Goal: Information Seeking & Learning: Get advice/opinions

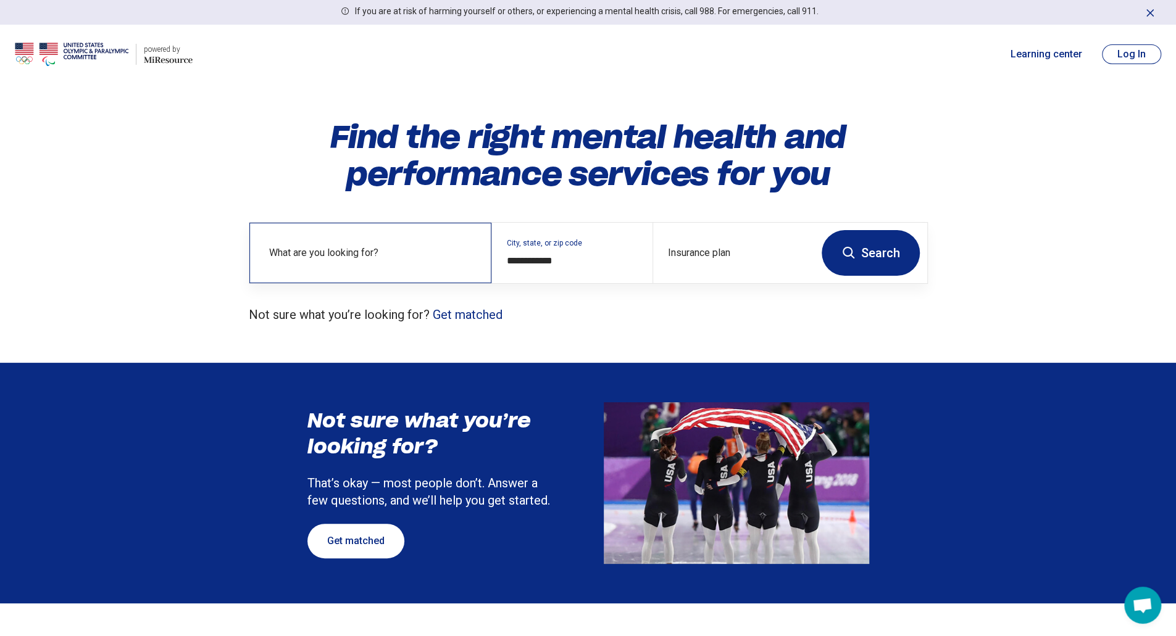
click at [406, 255] on label "What are you looking for?" at bounding box center [372, 253] width 207 height 15
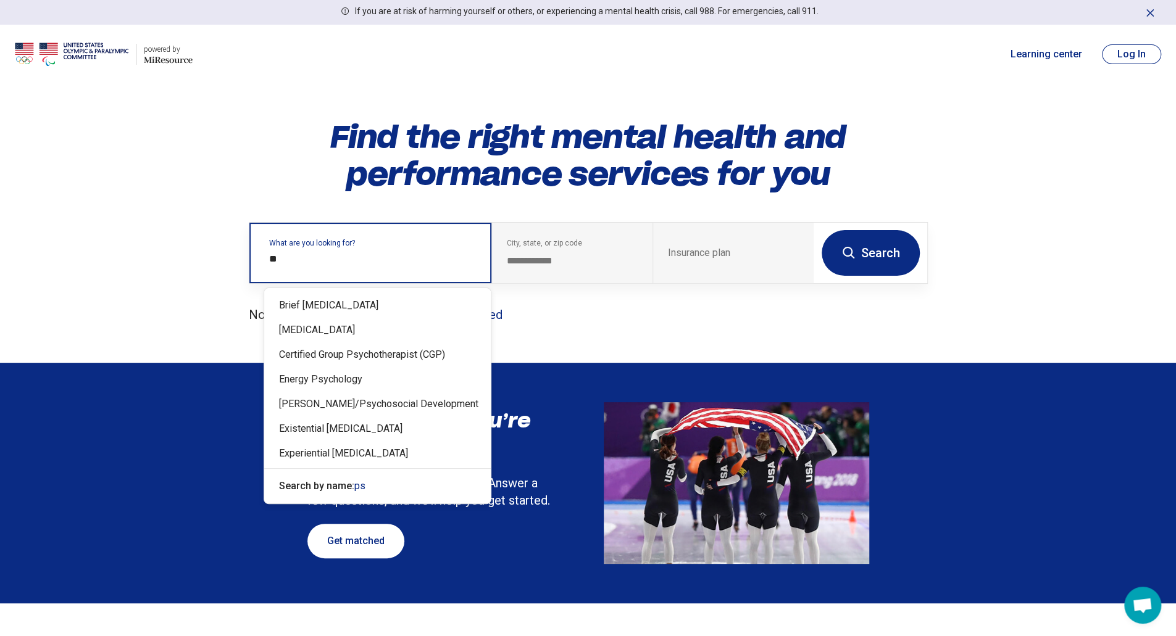
type input "*"
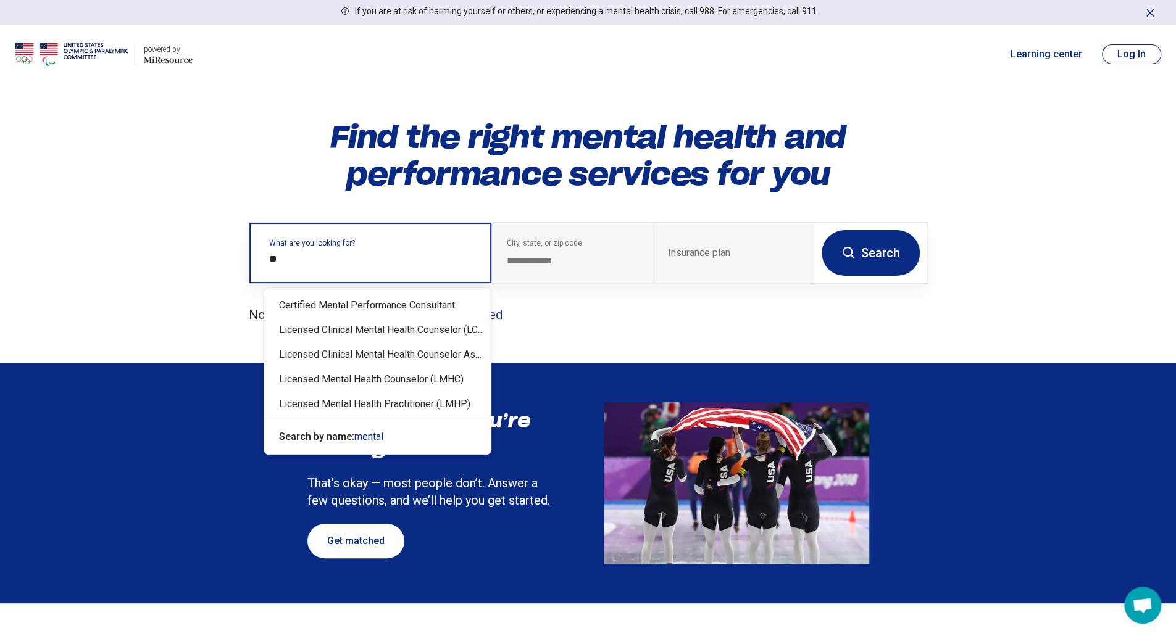
type input "*"
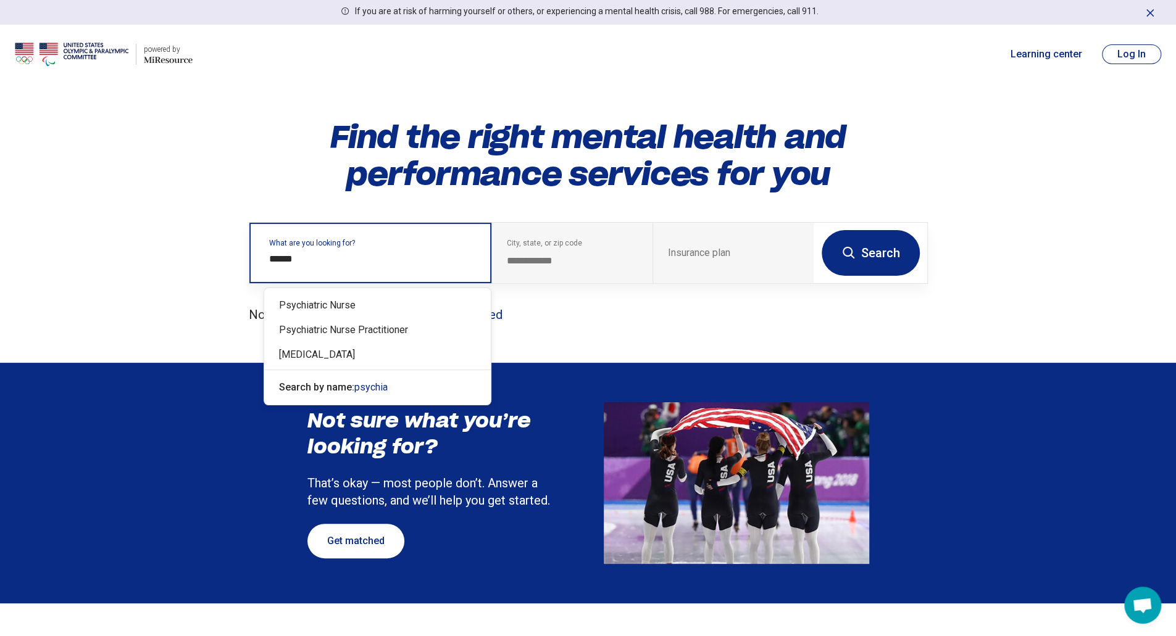
type input "*****"
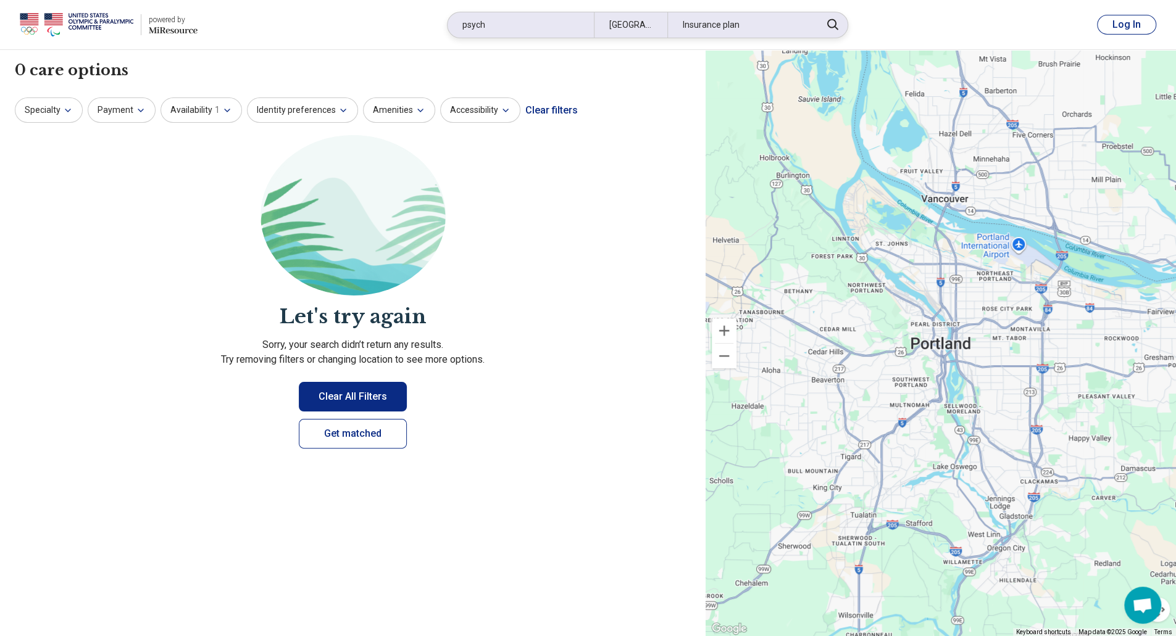
click at [727, 33] on div "Insurance plan" at bounding box center [740, 24] width 146 height 25
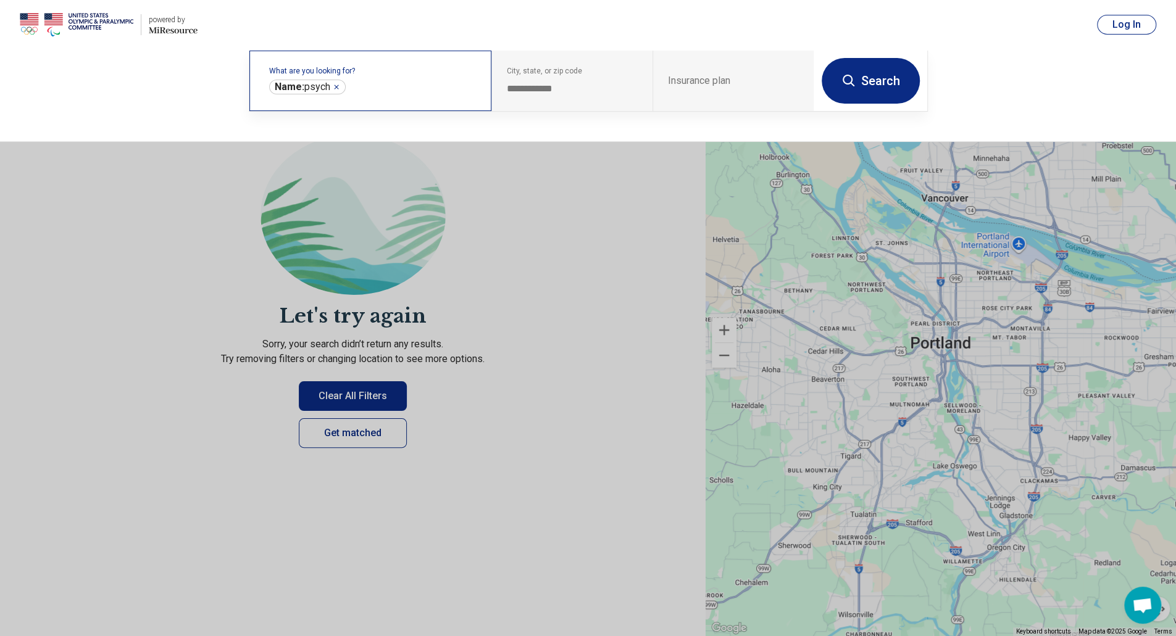
click at [405, 98] on div "What are you looking for? Name: psych *****" at bounding box center [370, 81] width 242 height 61
click at [388, 91] on input "text" at bounding box center [412, 87] width 128 height 15
click at [338, 86] on icon "Remove" at bounding box center [336, 86] width 7 height 7
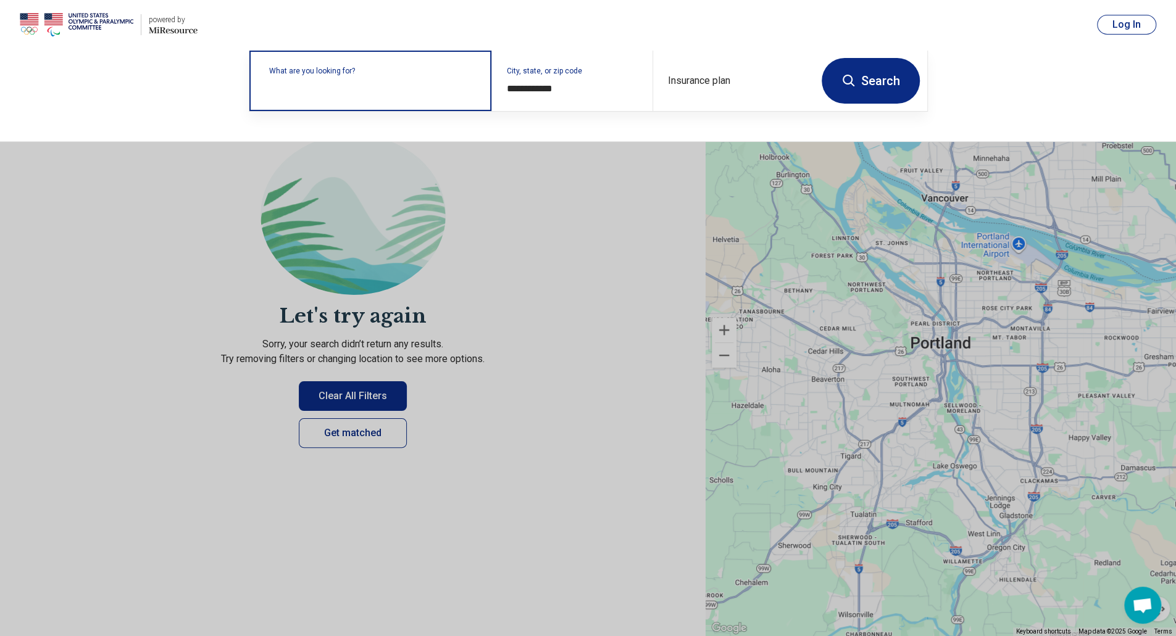
click at [338, 75] on label "What are you looking for?" at bounding box center [372, 70] width 207 height 7
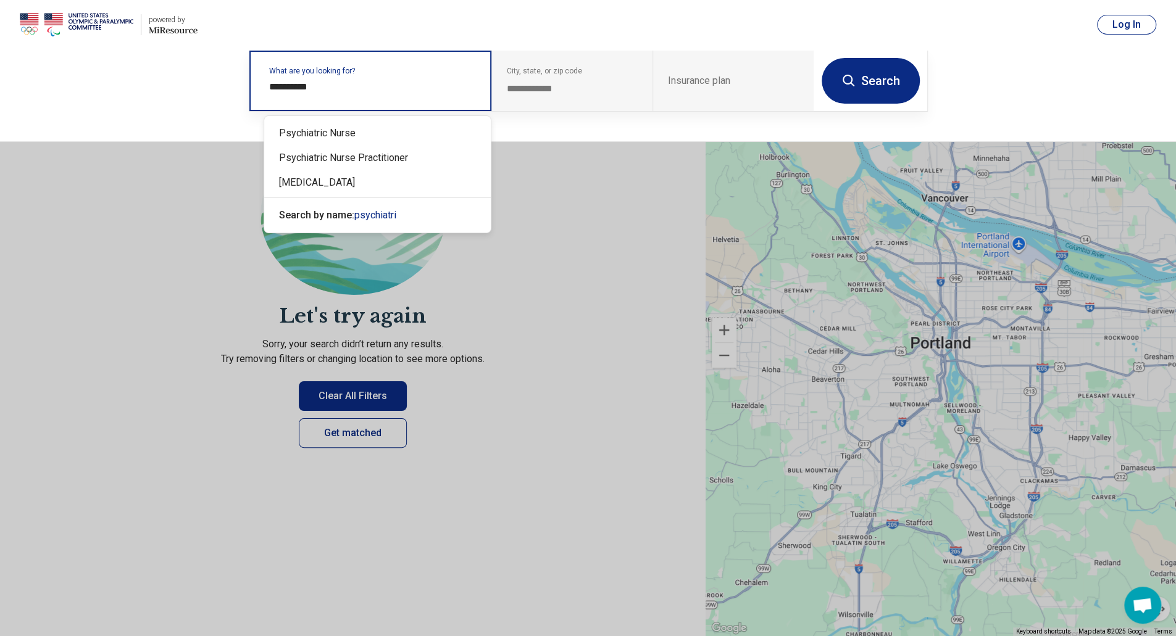
type input "*********"
click at [317, 181] on div "[MEDICAL_DATA]" at bounding box center [377, 182] width 227 height 25
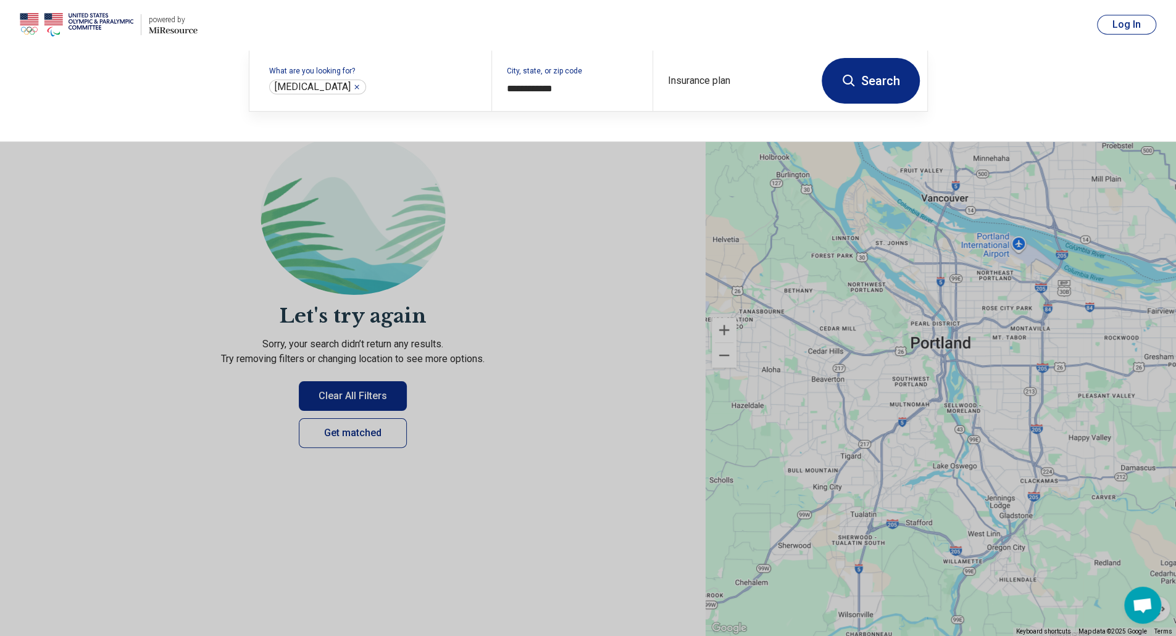
click at [870, 82] on button "Search" at bounding box center [871, 81] width 98 height 46
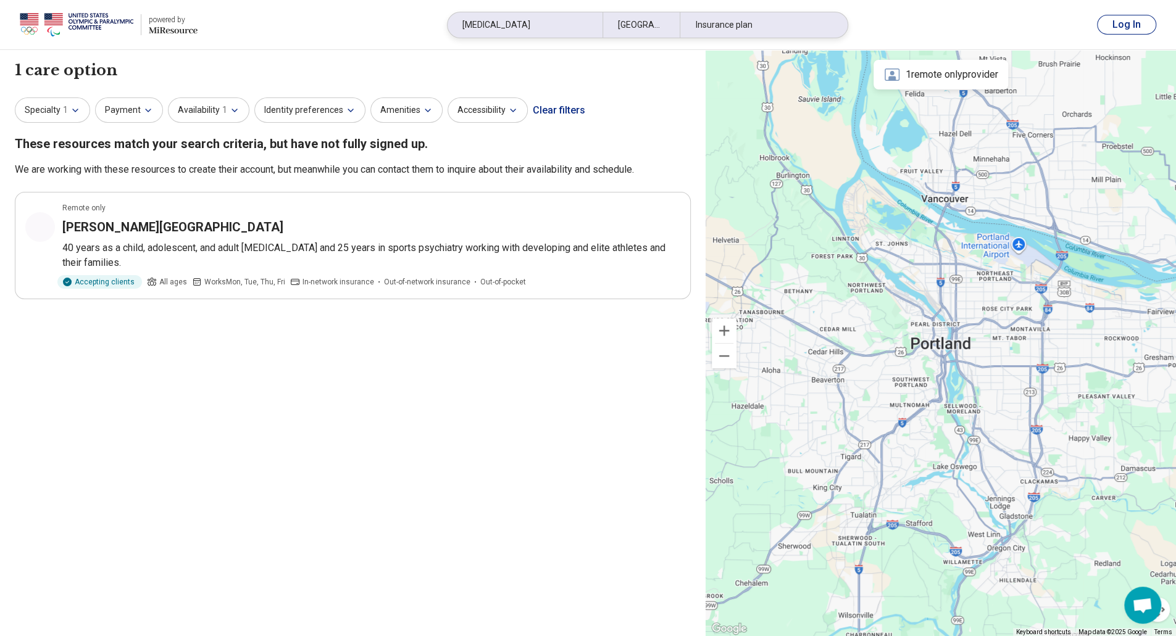
click at [533, 20] on div "[MEDICAL_DATA]" at bounding box center [525, 24] width 155 height 25
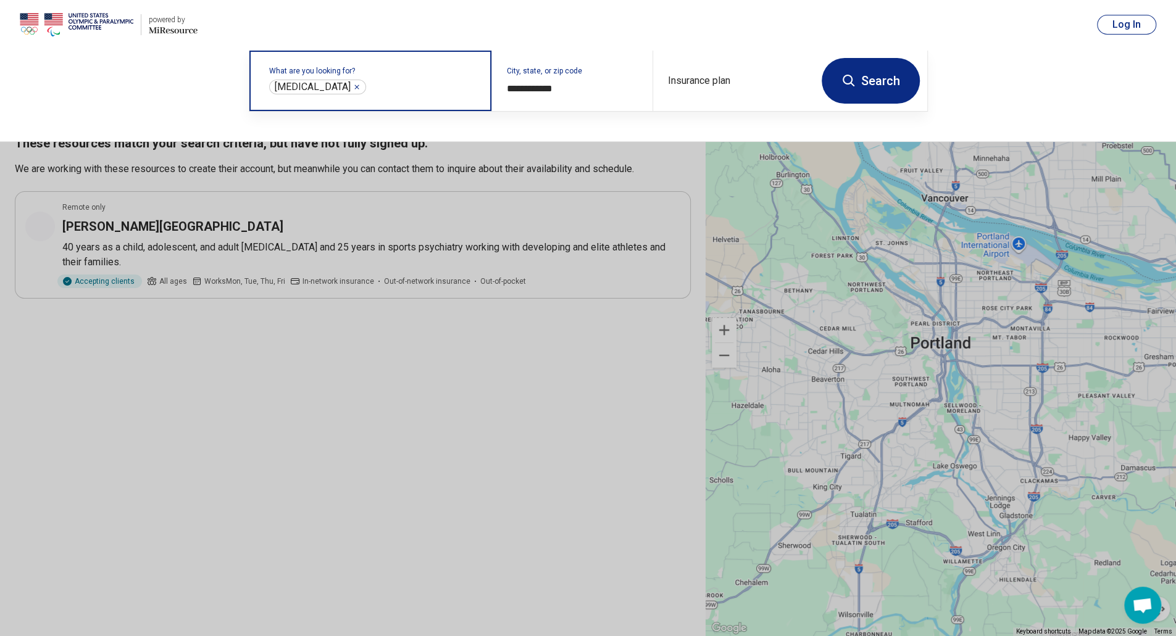
click at [353, 85] on icon "Remove" at bounding box center [356, 86] width 7 height 7
click at [332, 75] on label "What are you looking for?" at bounding box center [372, 70] width 207 height 7
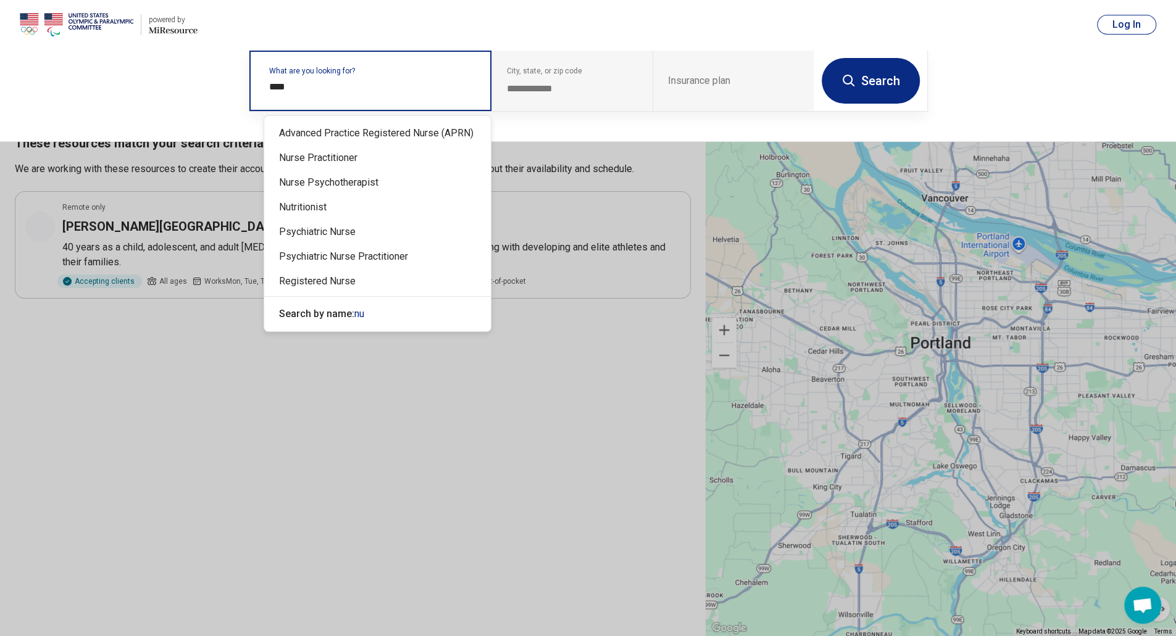
type input "*****"
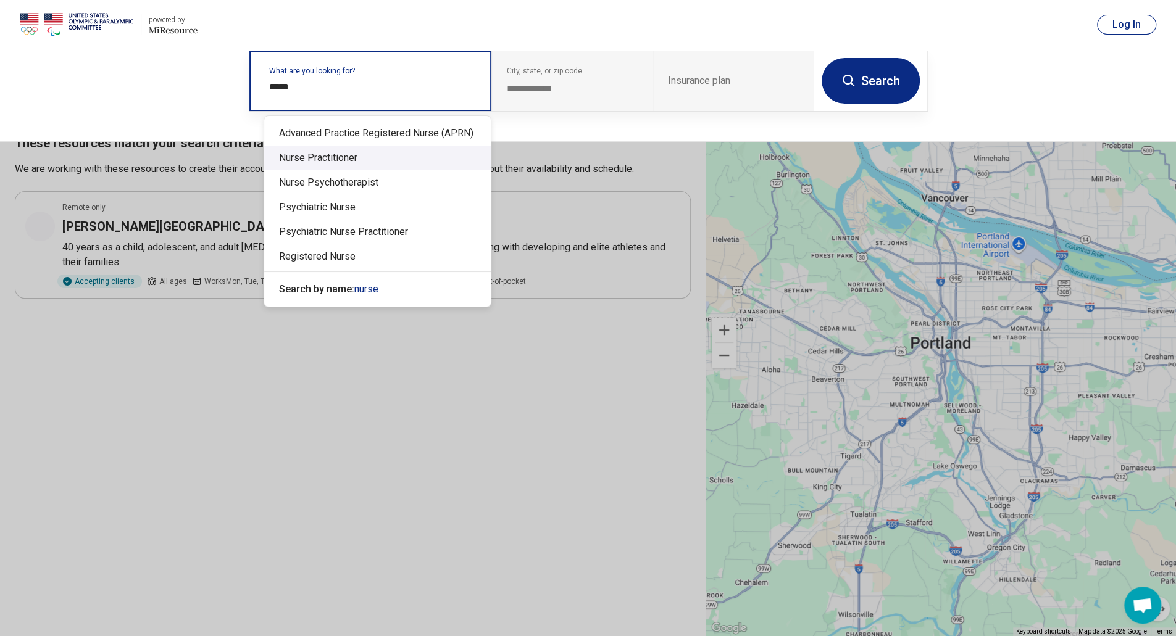
click at [347, 162] on div "Nurse Practitioner" at bounding box center [377, 158] width 227 height 25
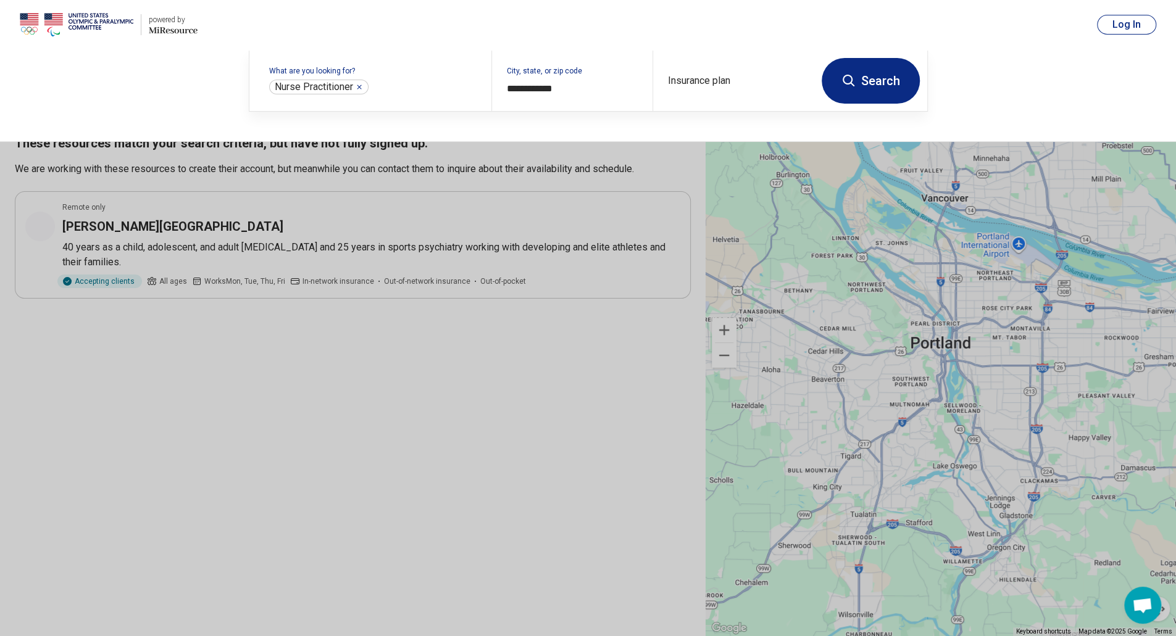
click at [857, 84] on button "Search" at bounding box center [871, 81] width 98 height 46
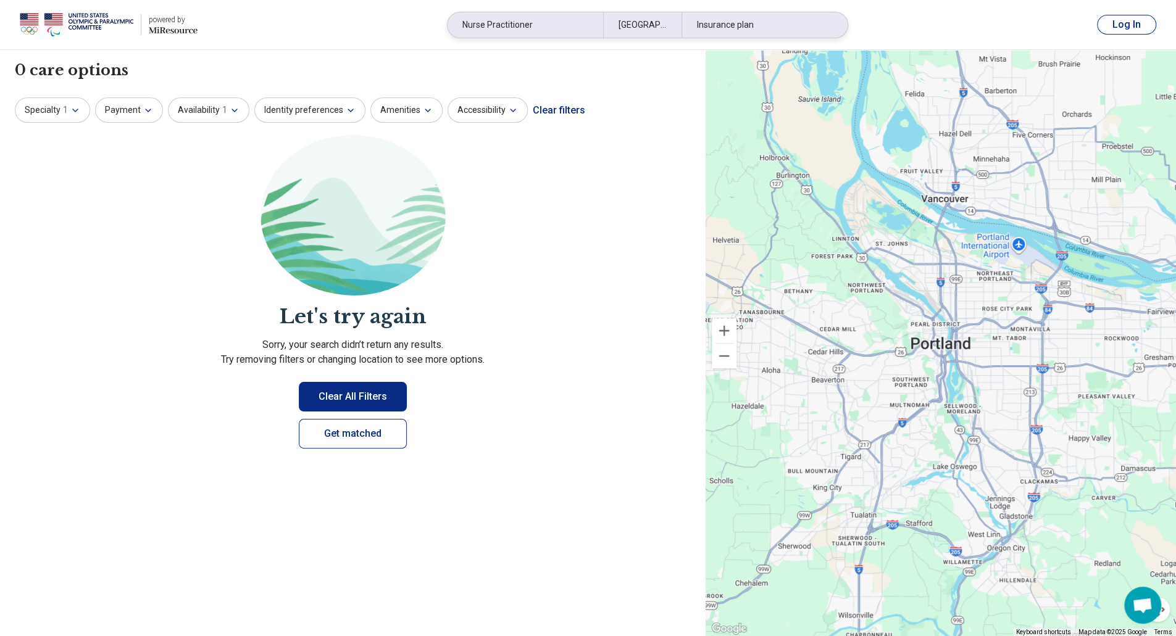
click at [724, 24] on div "Insurance plan" at bounding box center [760, 24] width 156 height 25
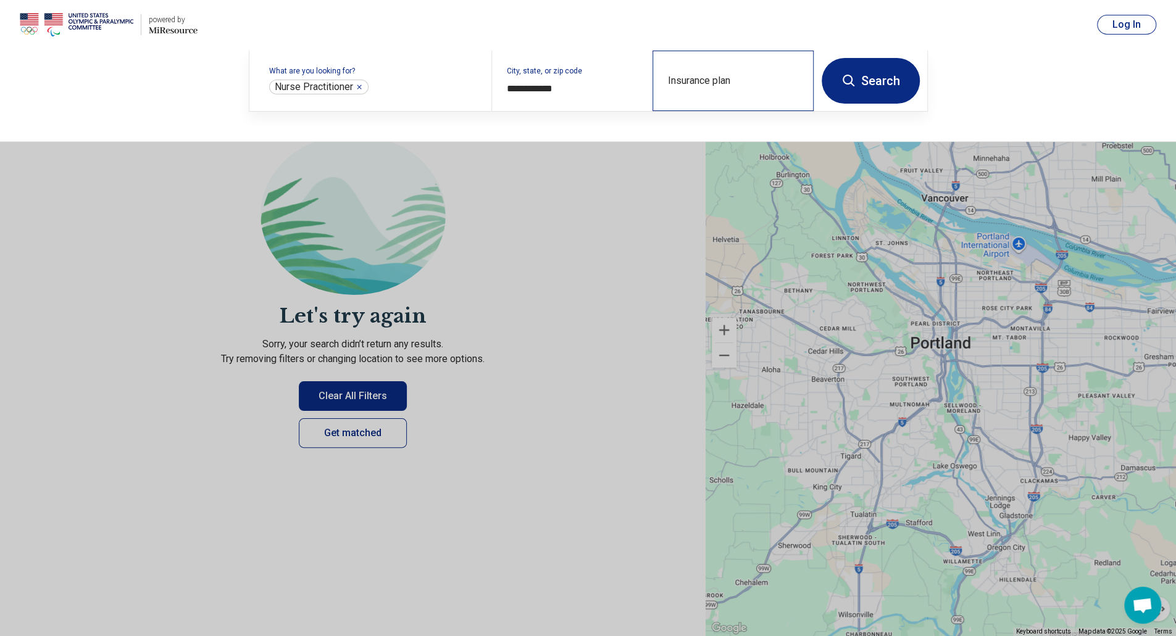
click at [731, 73] on div "Insurance plan" at bounding box center [733, 81] width 161 height 61
click at [640, 217] on button at bounding box center [588, 318] width 1176 height 636
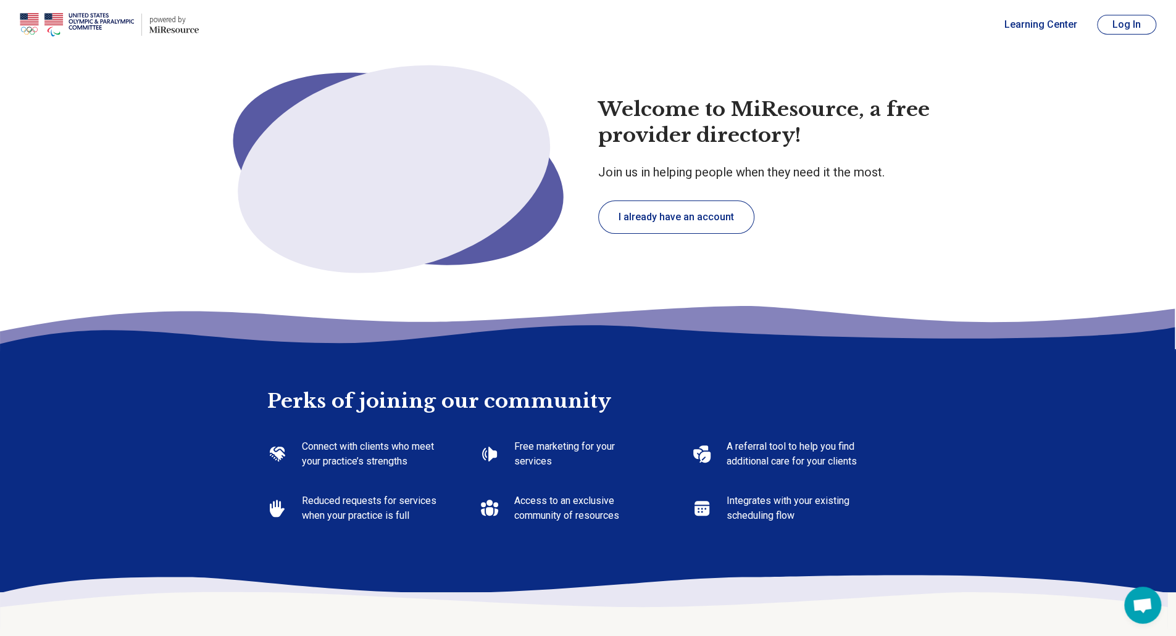
click at [1120, 22] on button "Log In" at bounding box center [1126, 25] width 59 height 20
type textarea "*"
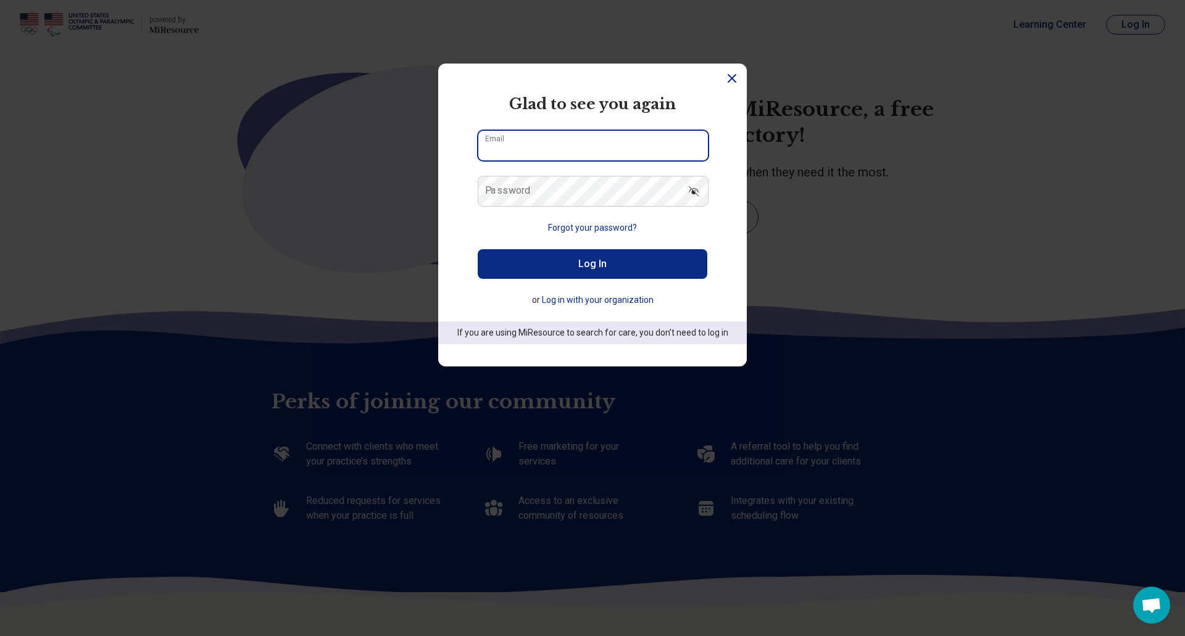
click at [546, 140] on input "Email" at bounding box center [593, 146] width 230 height 30
type input "**********"
click at [579, 272] on button "Log In" at bounding box center [593, 264] width 230 height 30
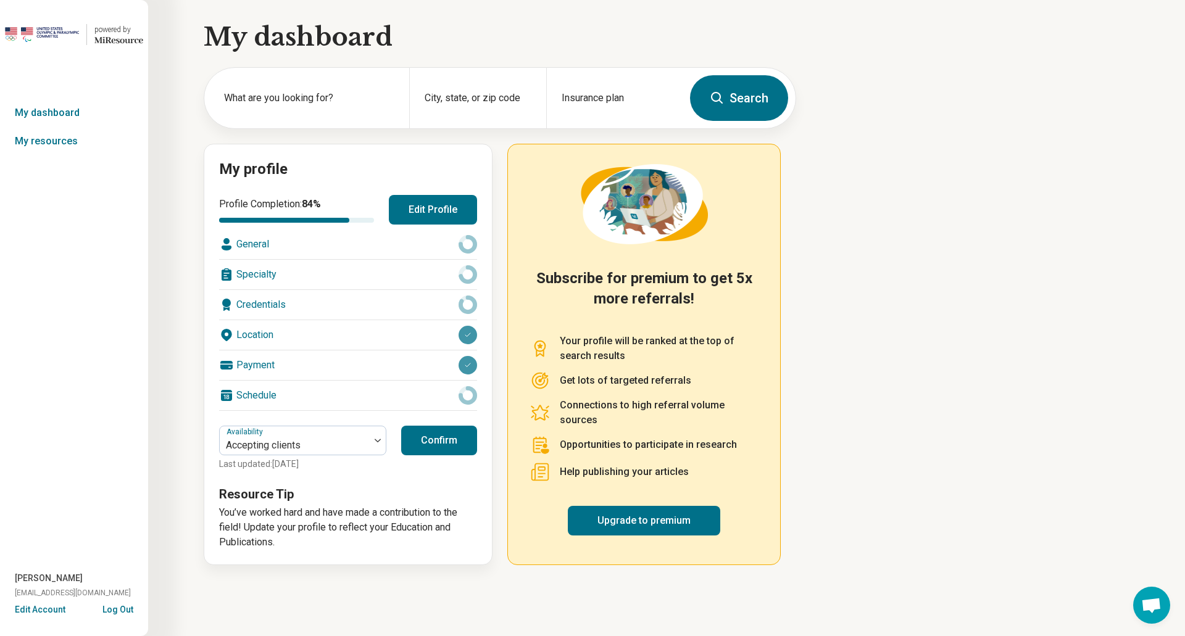
click at [427, 440] on button "Confirm" at bounding box center [439, 441] width 76 height 30
click at [438, 212] on button "Edit Profile" at bounding box center [433, 210] width 88 height 30
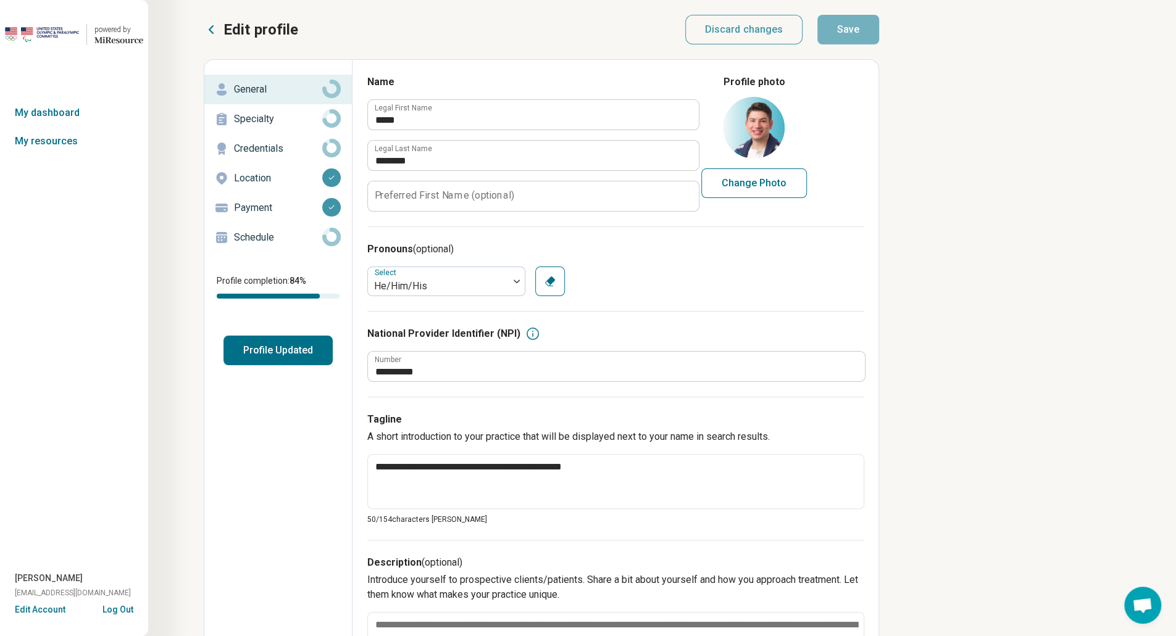
click at [262, 345] on button "Profile Updated" at bounding box center [277, 351] width 109 height 30
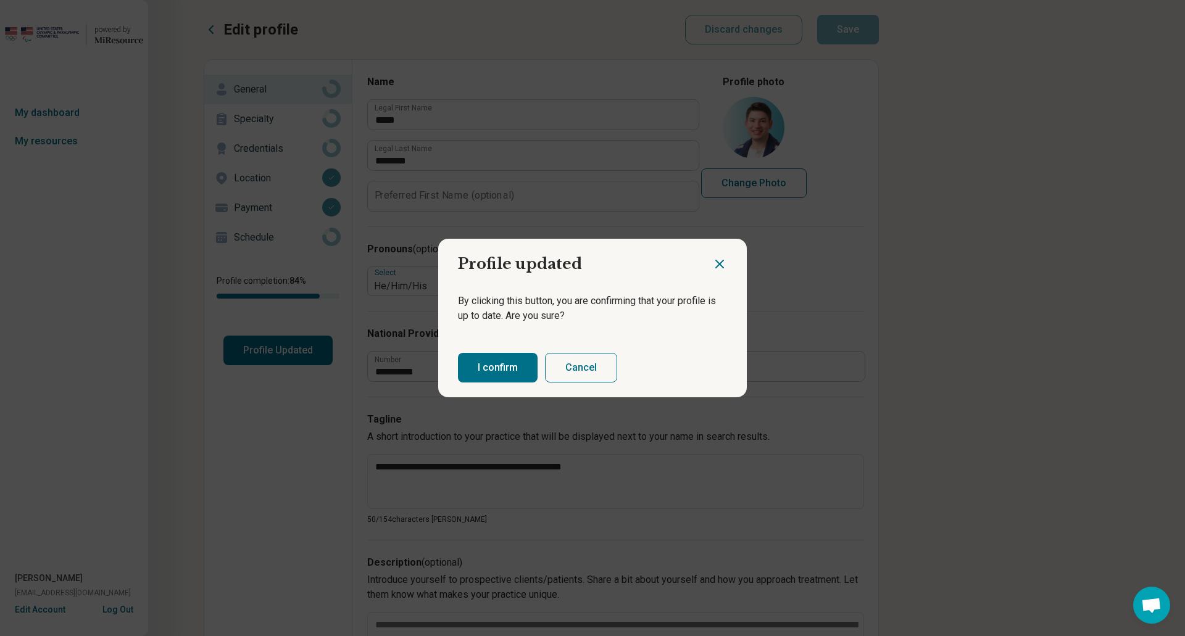
click at [486, 364] on button "I confirm" at bounding box center [498, 368] width 80 height 30
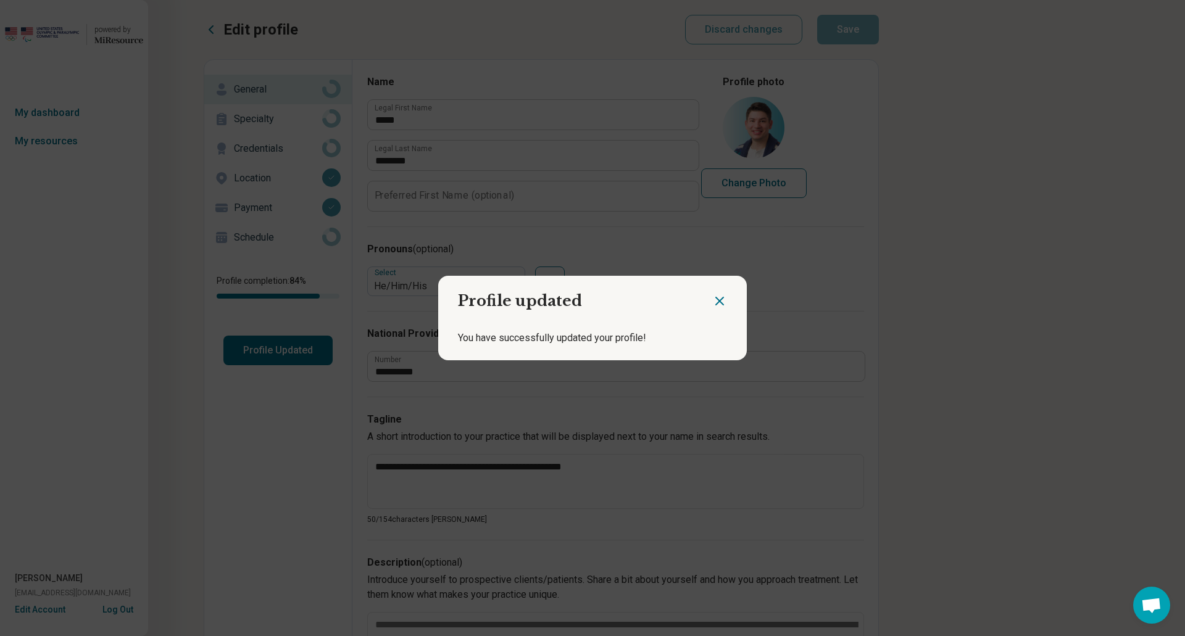
click at [717, 303] on icon "Close dialog" at bounding box center [719, 301] width 7 height 7
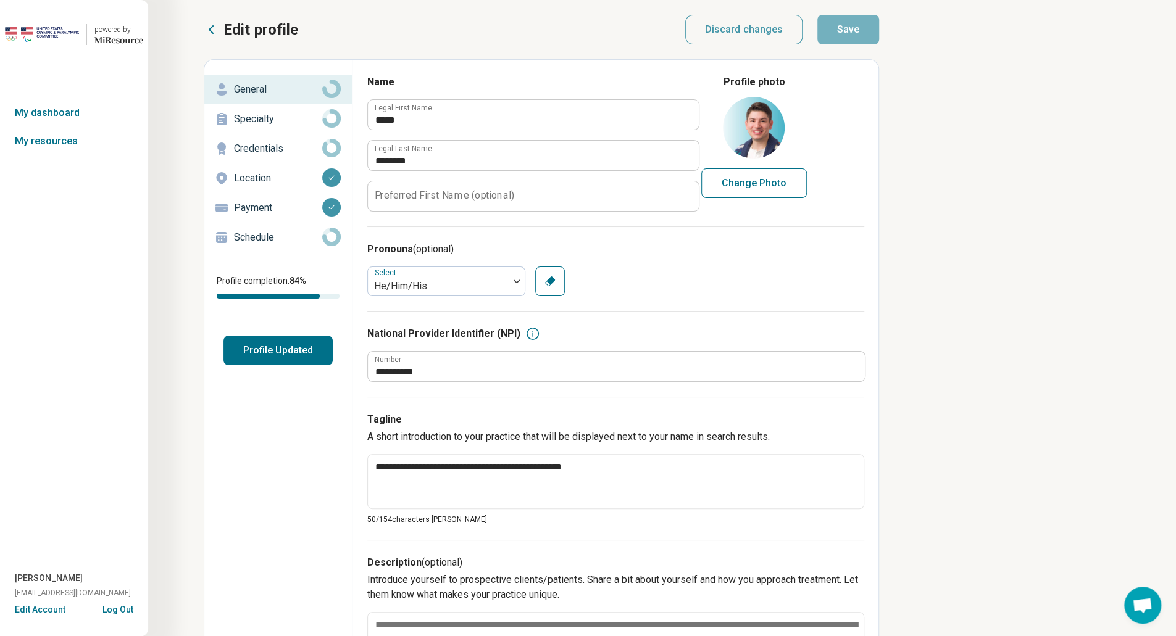
click at [257, 121] on p "Specialty" at bounding box center [278, 119] width 88 height 15
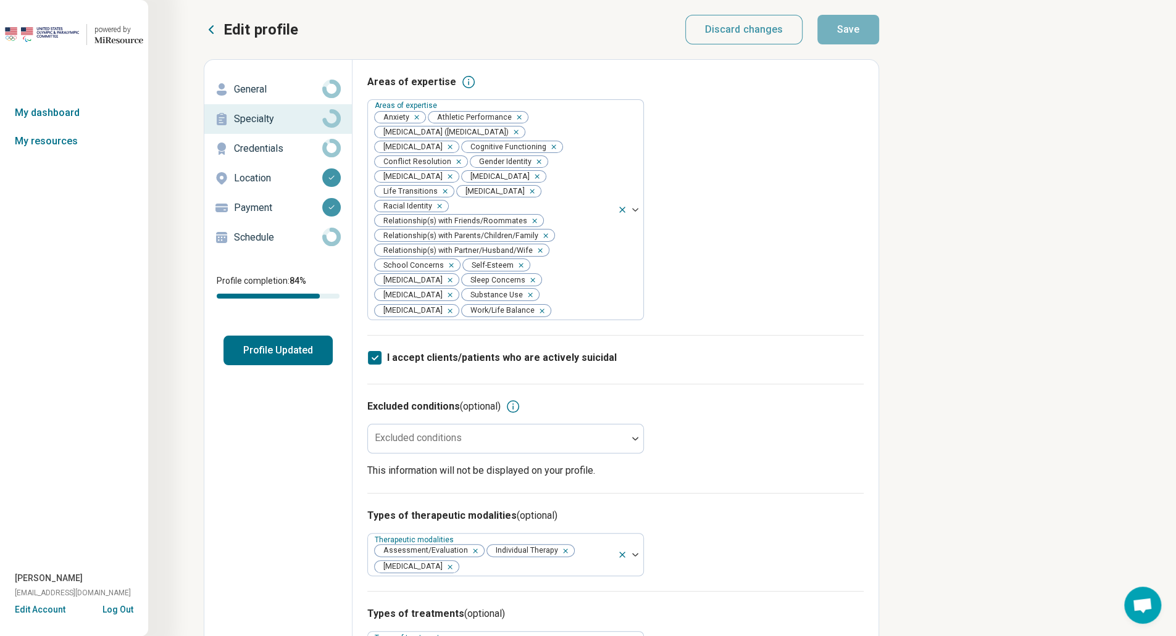
click at [274, 148] on p "Credentials" at bounding box center [278, 148] width 88 height 15
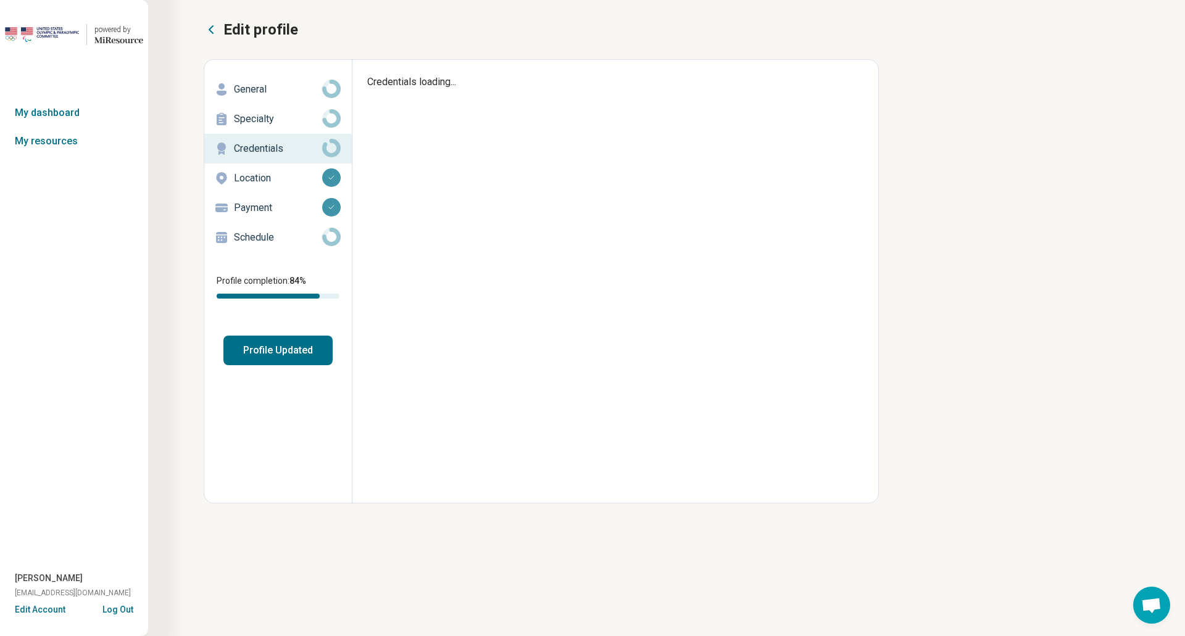
type textarea "*"
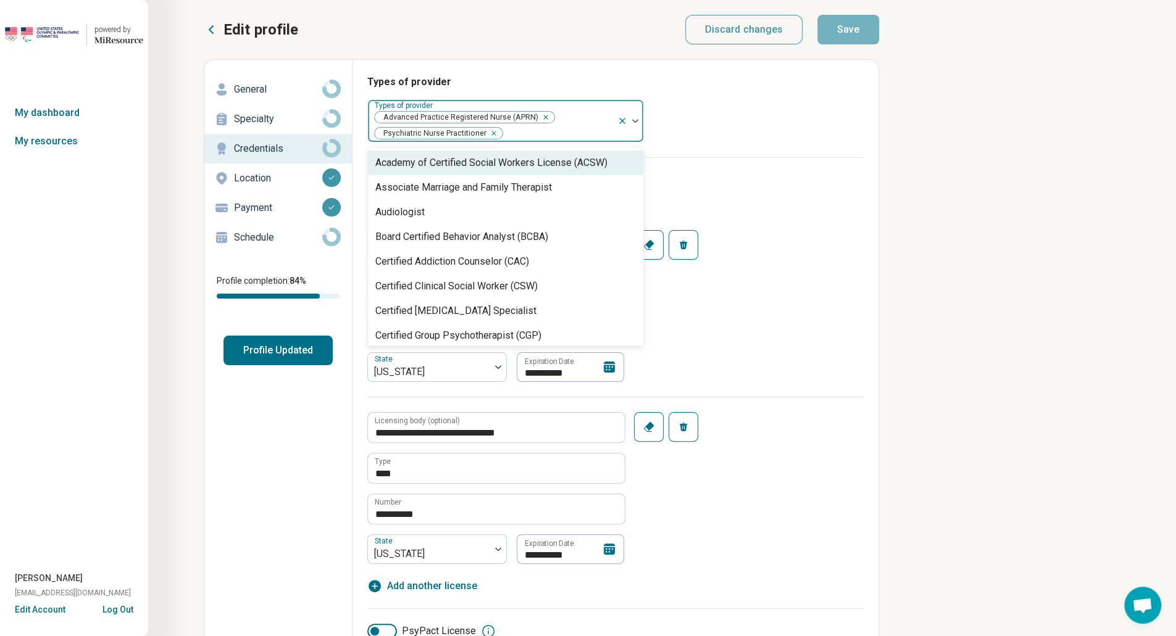
click at [635, 118] on div at bounding box center [630, 121] width 26 height 42
click at [696, 128] on div "Types of provider 67 results available. Use Up and Down to choose options, pres…" at bounding box center [615, 116] width 496 height 83
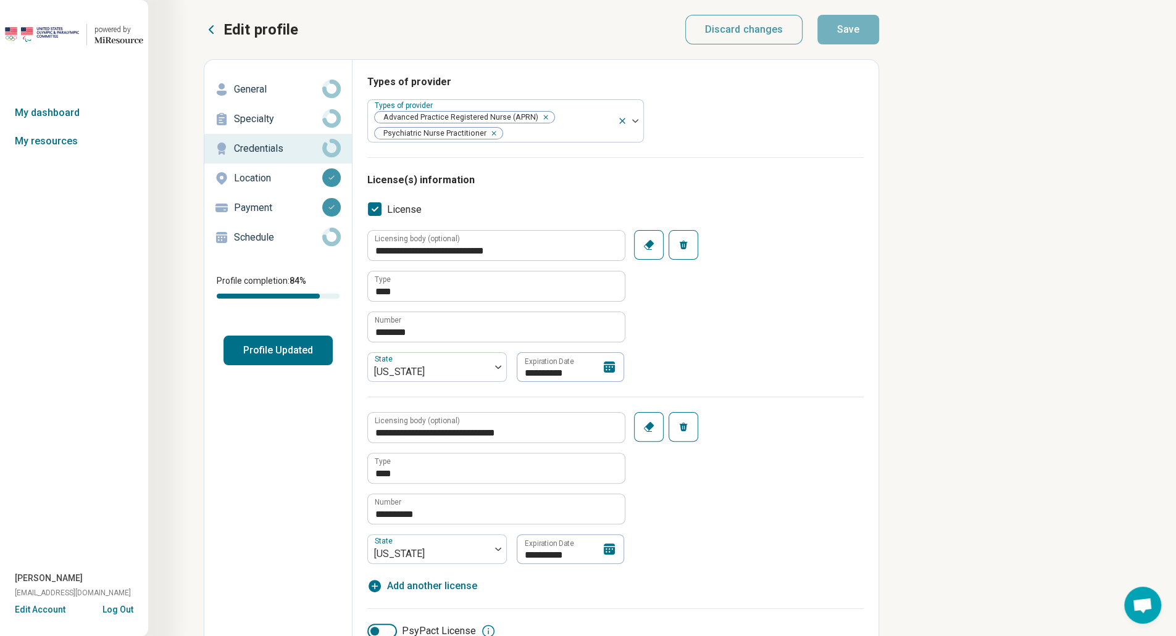
click at [265, 235] on p "Schedule" at bounding box center [278, 237] width 88 height 15
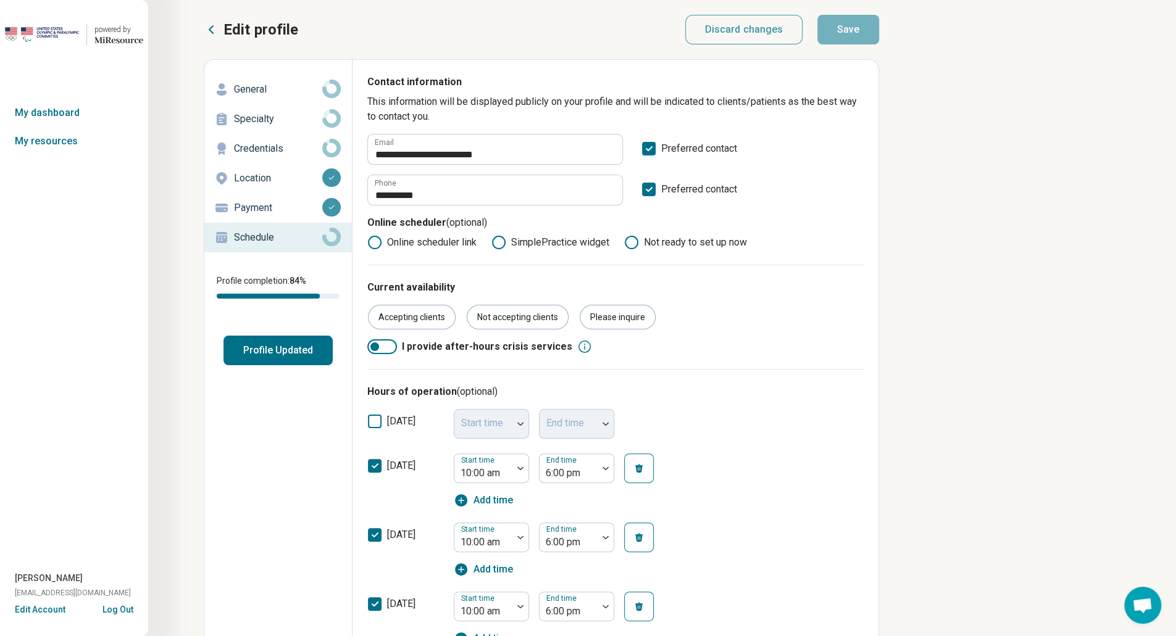
click at [282, 348] on button "Profile Updated" at bounding box center [277, 351] width 109 height 30
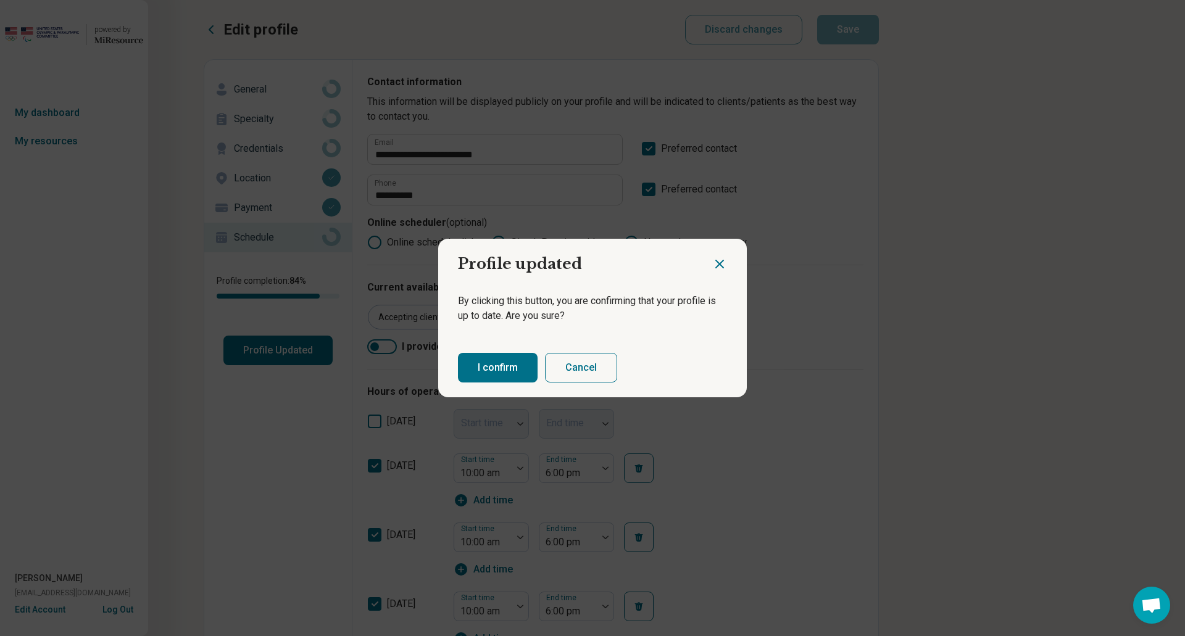
click at [484, 368] on button "I confirm" at bounding box center [498, 368] width 80 height 30
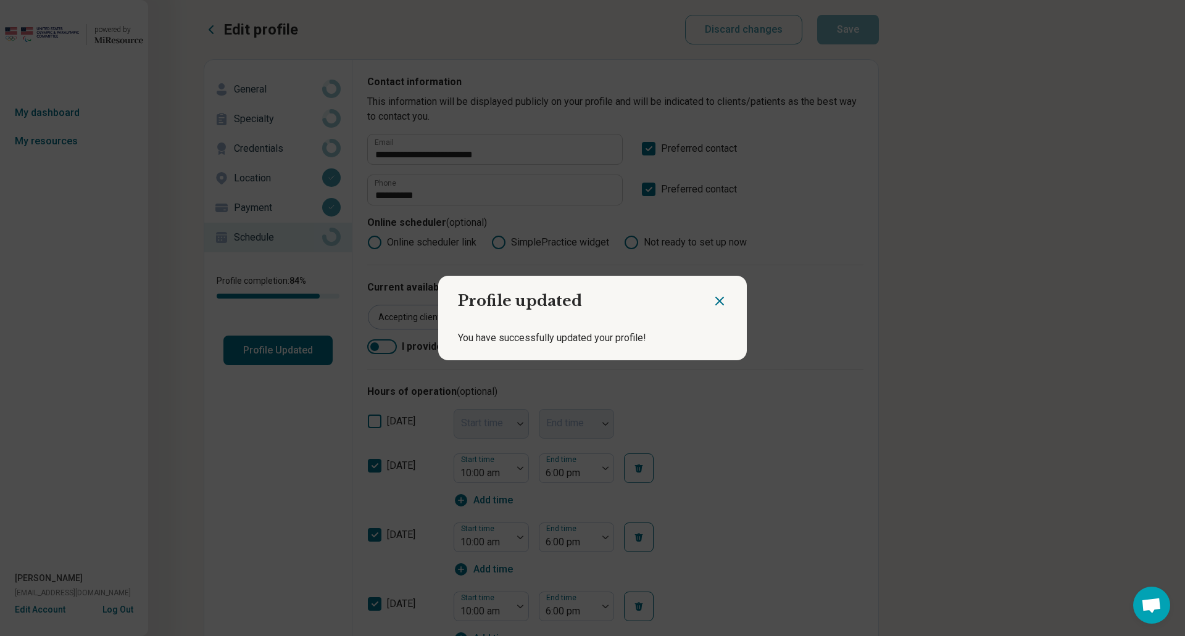
click at [717, 303] on icon "Close dialog" at bounding box center [719, 301] width 7 height 7
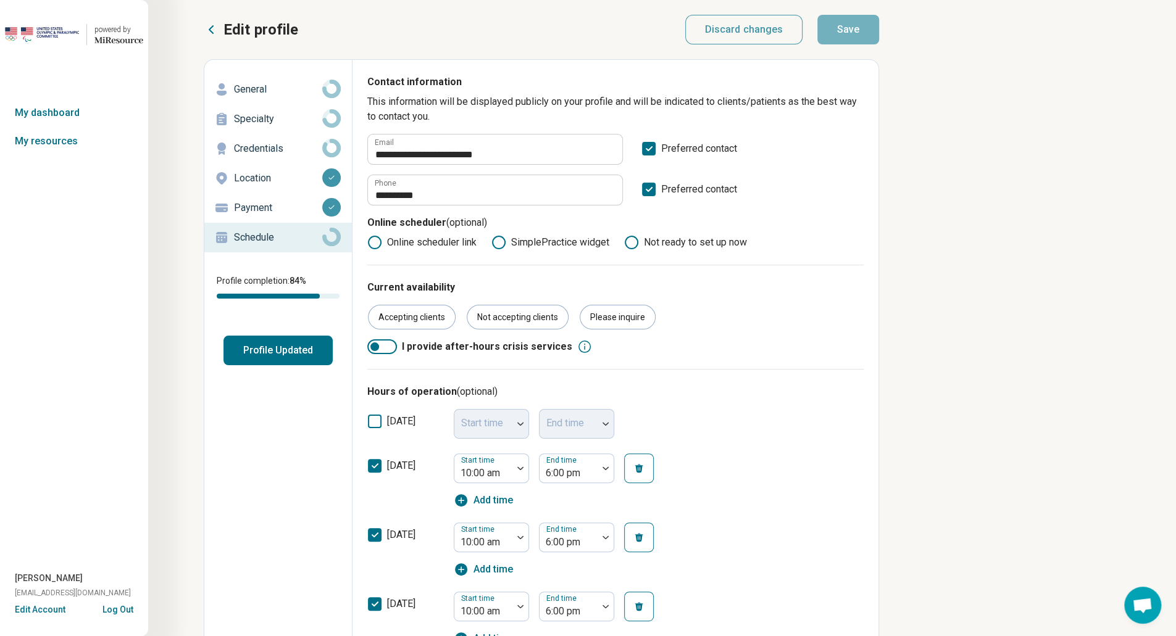
click at [214, 27] on icon at bounding box center [211, 29] width 15 height 15
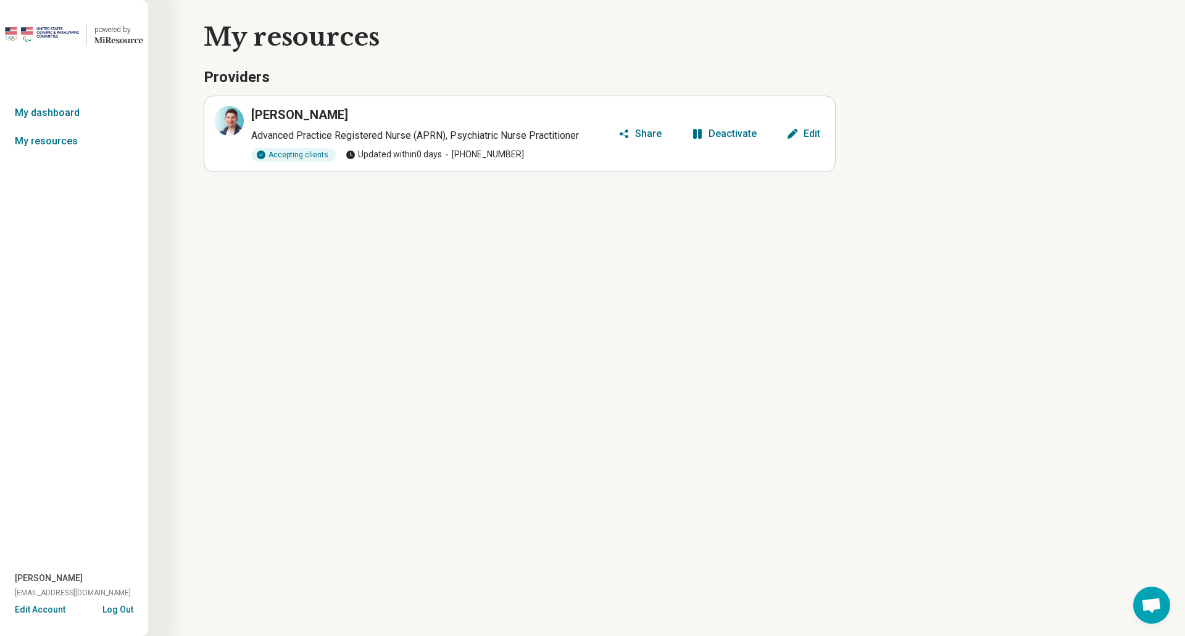
click at [454, 131] on p "Advanced Practice Registered Nurse (APRN), Psychiatric Nurse Practitioner" at bounding box center [432, 135] width 362 height 15
click at [287, 117] on h3 "Mykah Norville" at bounding box center [299, 114] width 97 height 17
click at [226, 128] on div at bounding box center [229, 121] width 30 height 30
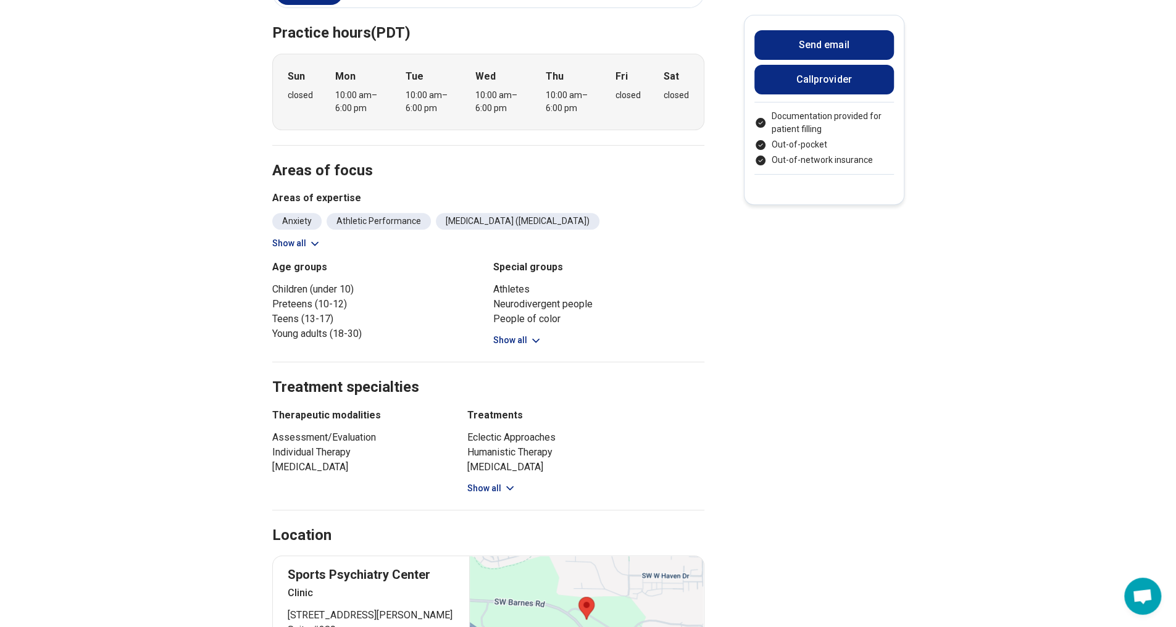
scroll to position [309, 0]
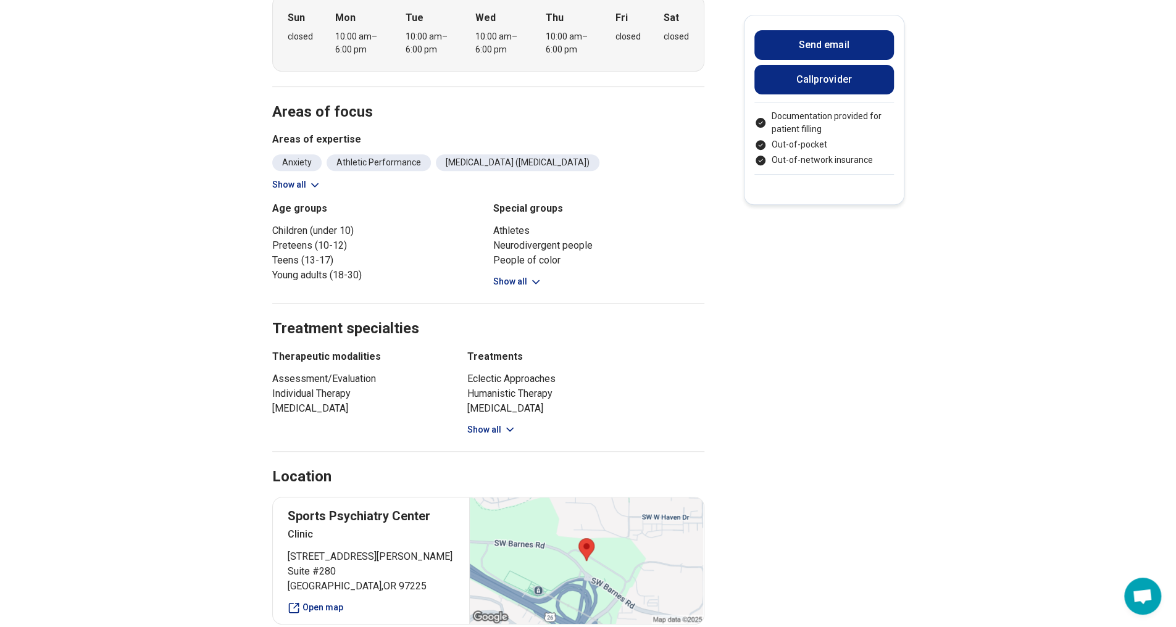
click at [508, 424] on icon at bounding box center [510, 430] width 12 height 12
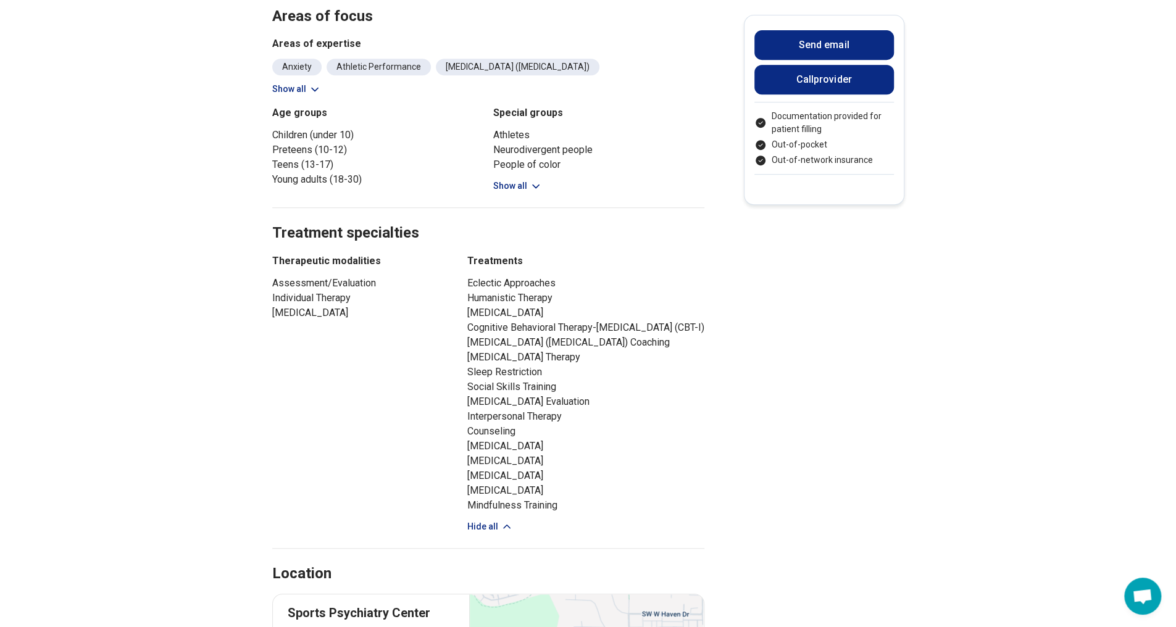
scroll to position [432, 0]
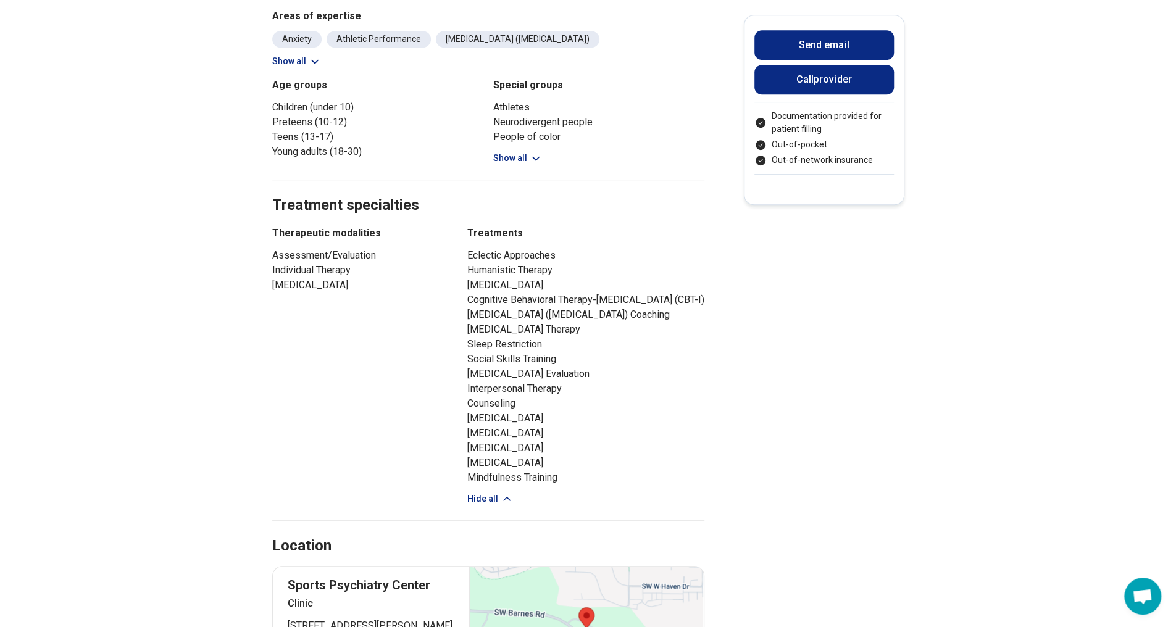
click at [498, 496] on button "Hide all" at bounding box center [490, 499] width 46 height 13
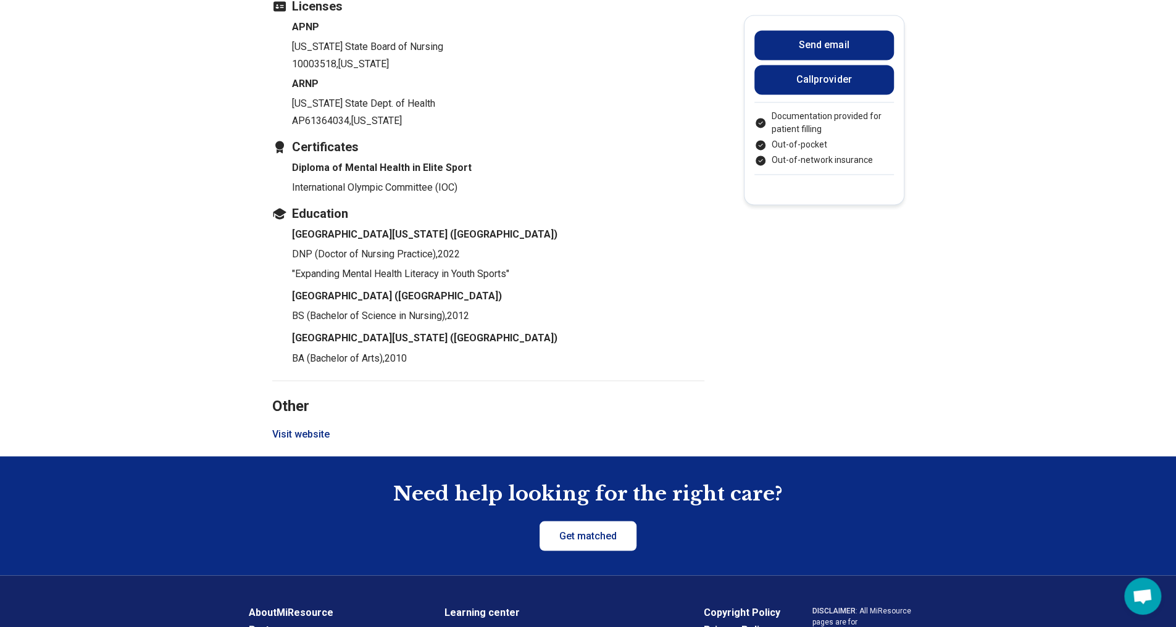
scroll to position [1482, 0]
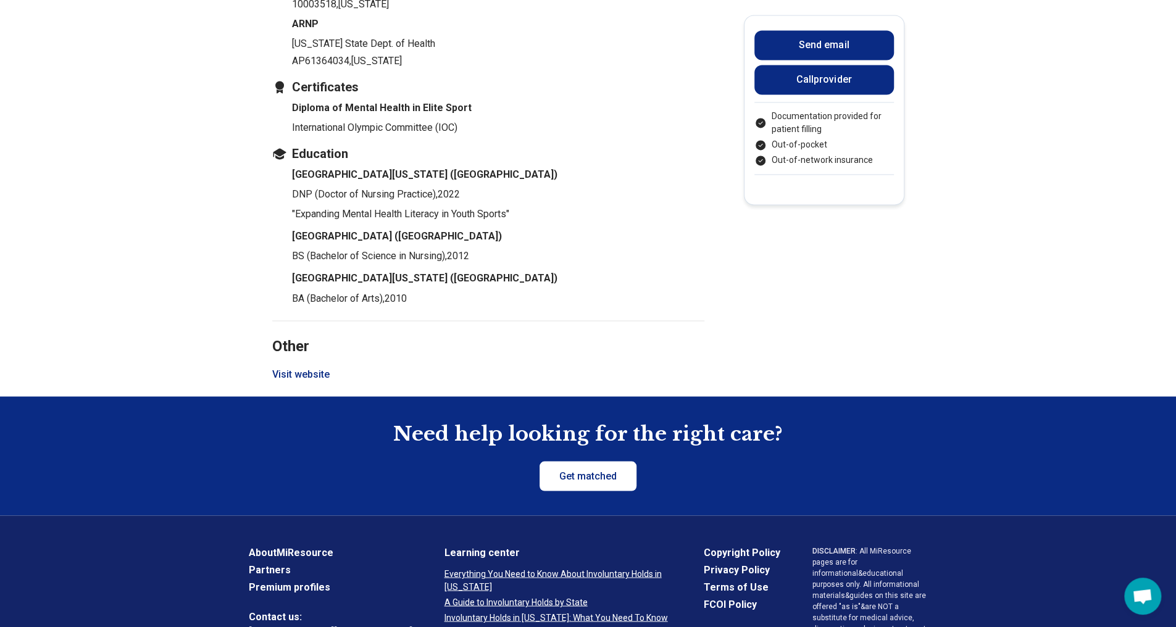
click at [319, 367] on button "Visit website" at bounding box center [300, 374] width 57 height 15
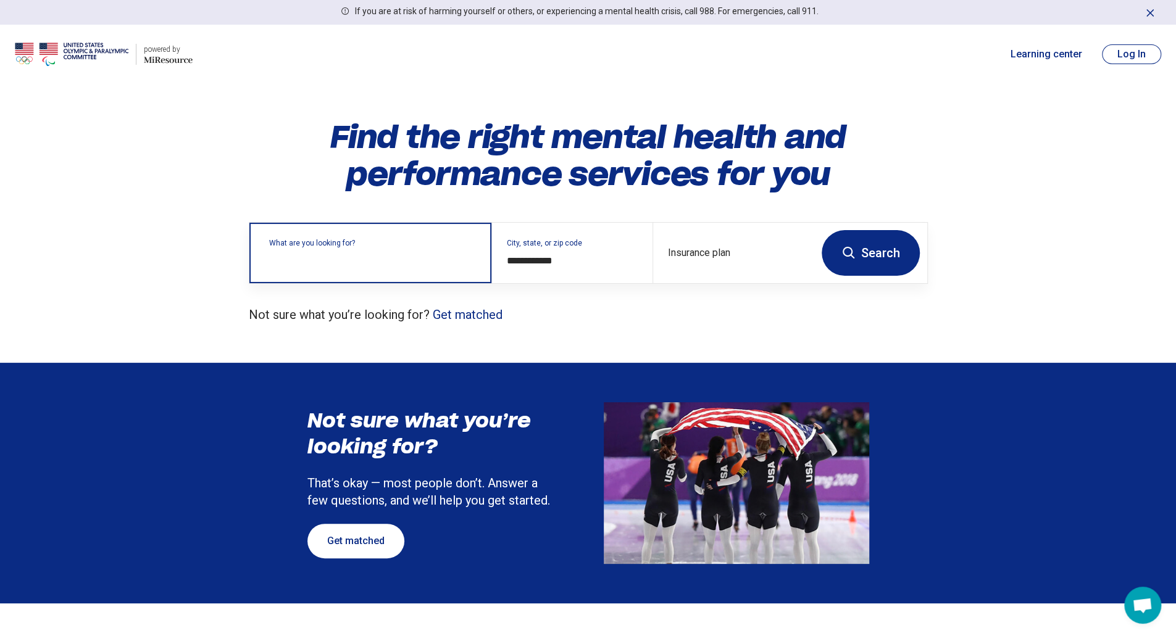
click at [452, 264] on input "text" at bounding box center [372, 259] width 207 height 15
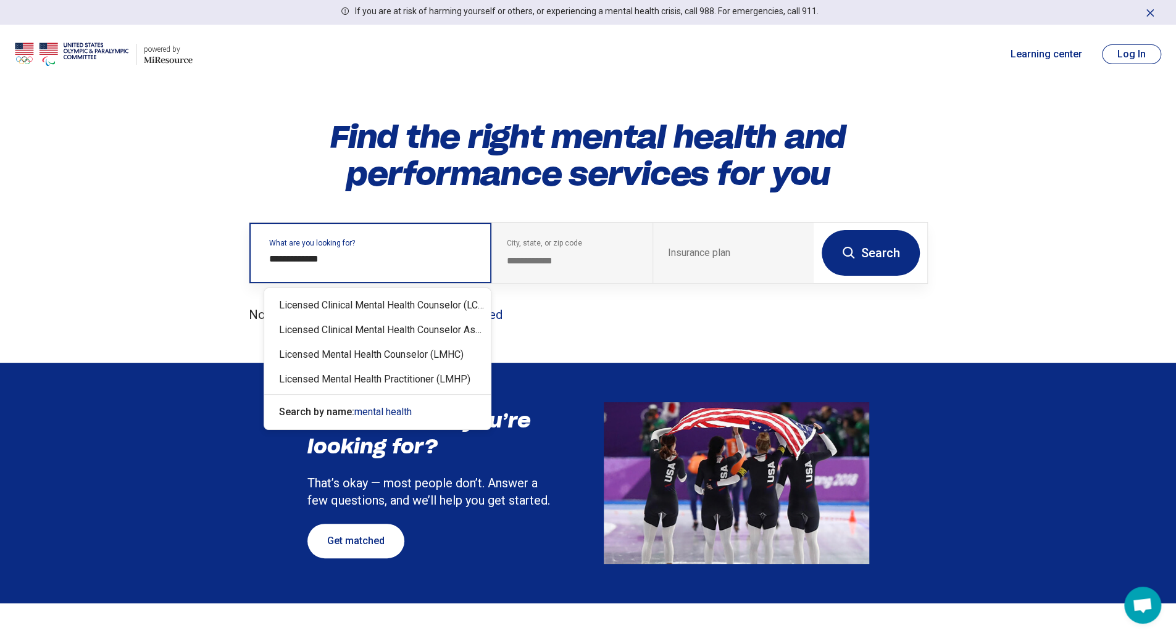
type input "**********"
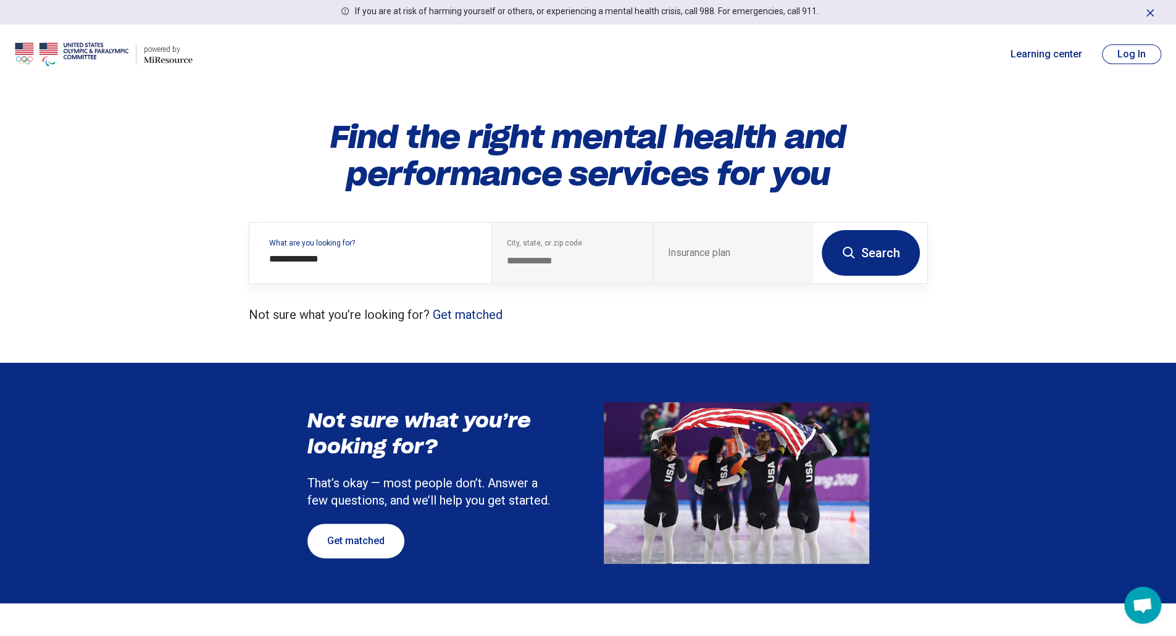
click at [890, 259] on button "Search" at bounding box center [871, 253] width 98 height 46
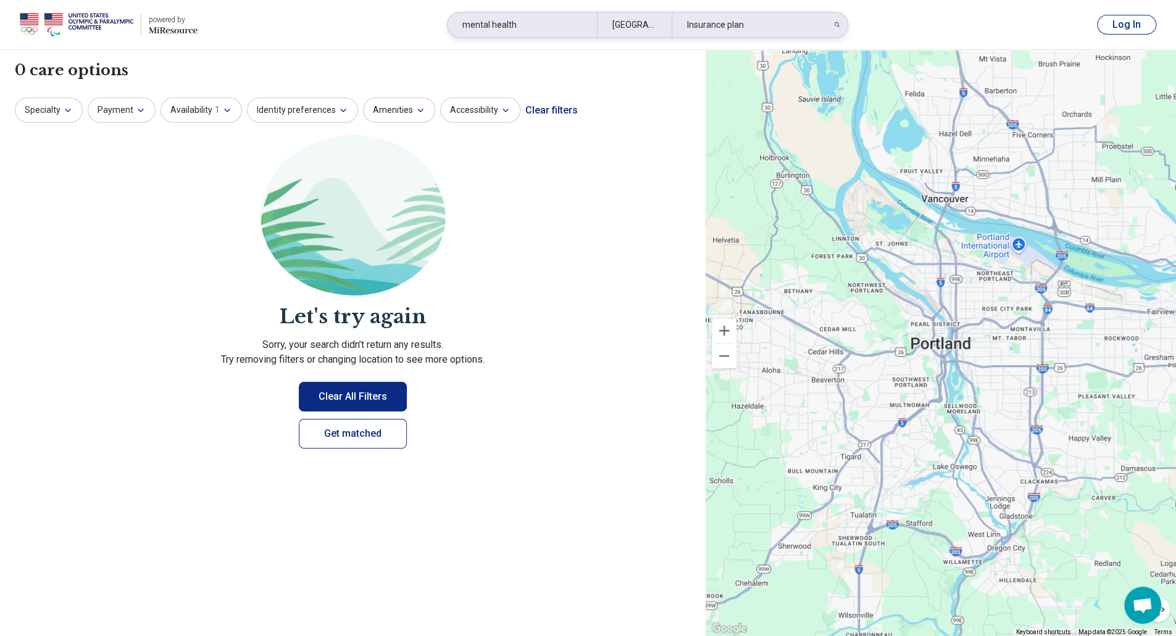
click at [656, 30] on div "Portland, OR" at bounding box center [634, 24] width 75 height 25
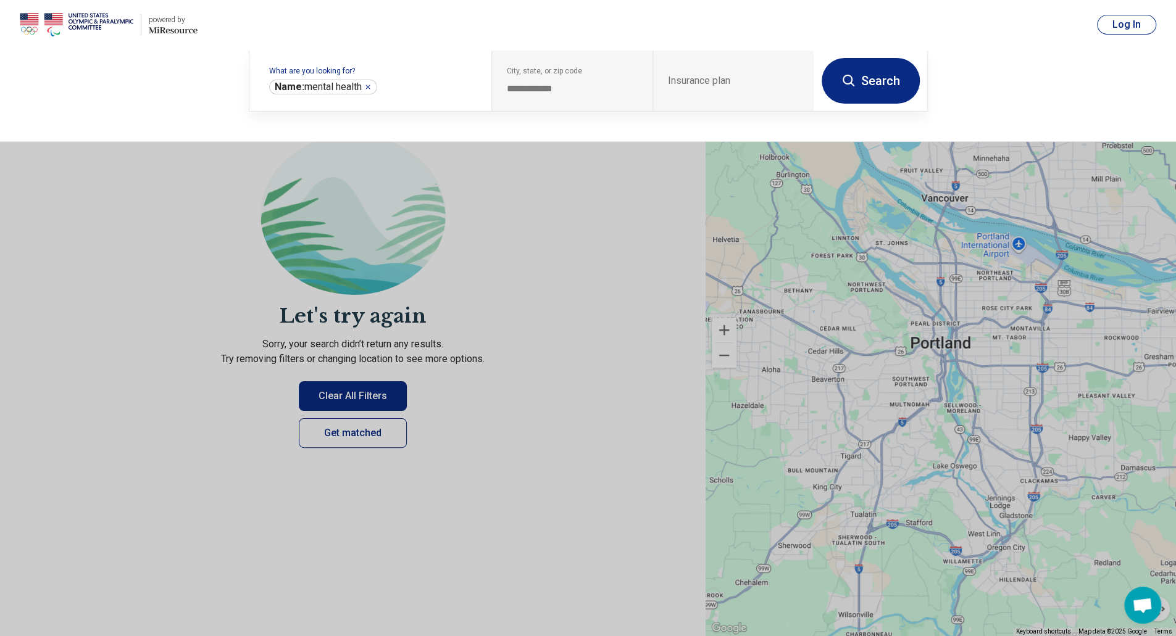
click at [863, 92] on button "Search" at bounding box center [871, 81] width 98 height 46
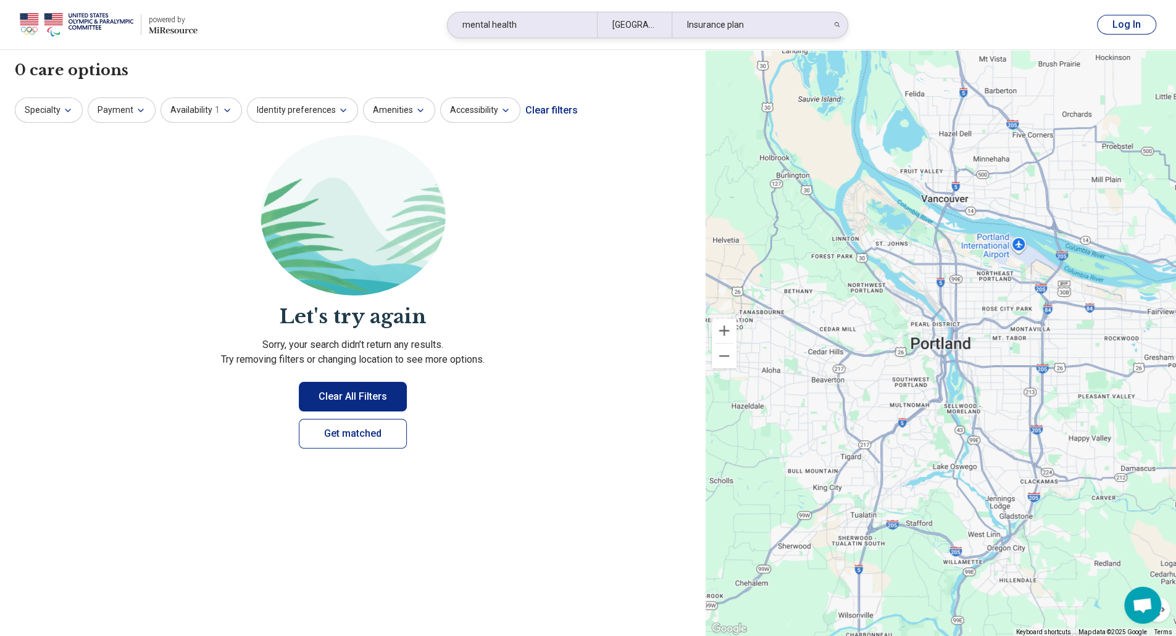
click at [621, 25] on div "Portland, OR" at bounding box center [634, 24] width 75 height 25
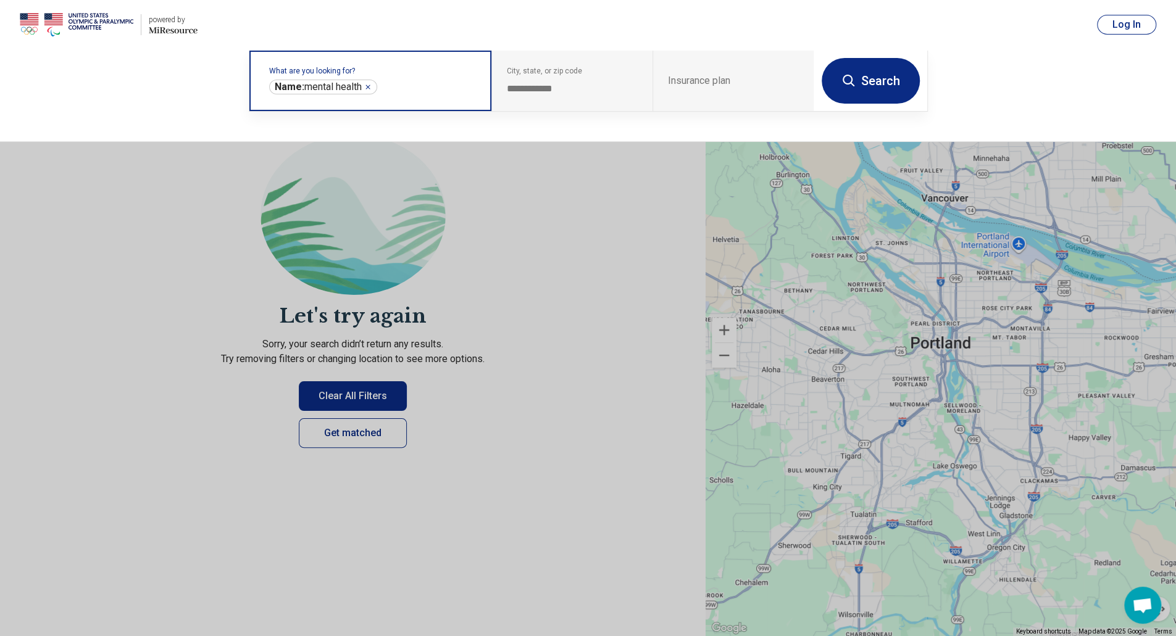
click at [372, 86] on icon "Remove" at bounding box center [367, 86] width 7 height 7
click at [373, 75] on label "What are you looking for?" at bounding box center [372, 70] width 207 height 7
type input "********"
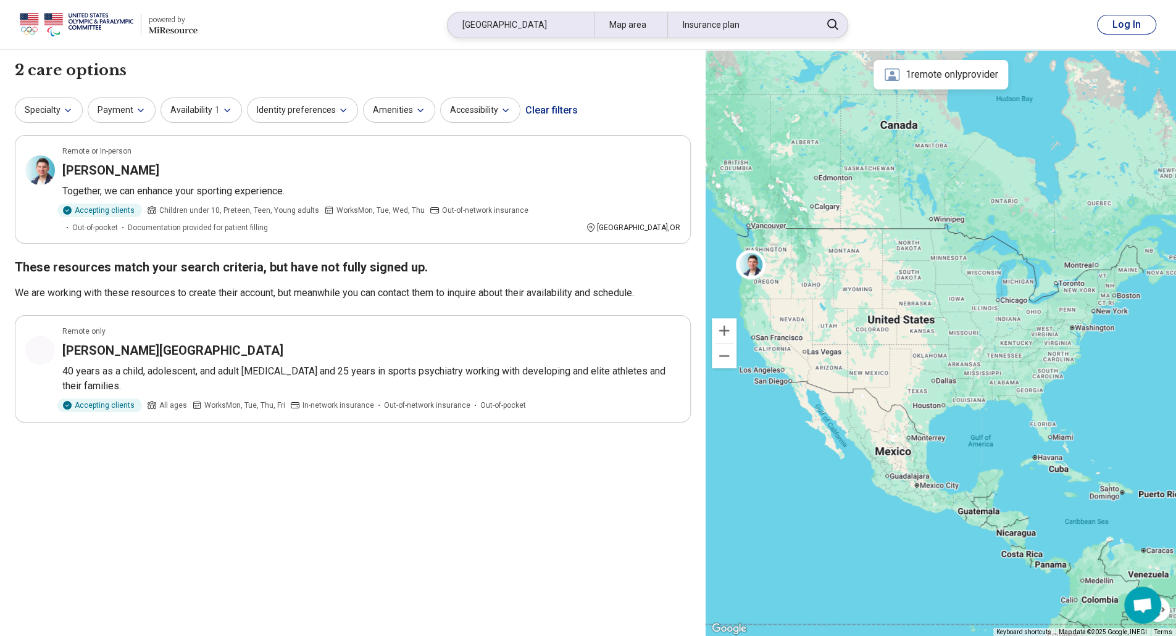
click at [505, 27] on div "norville" at bounding box center [521, 24] width 146 height 25
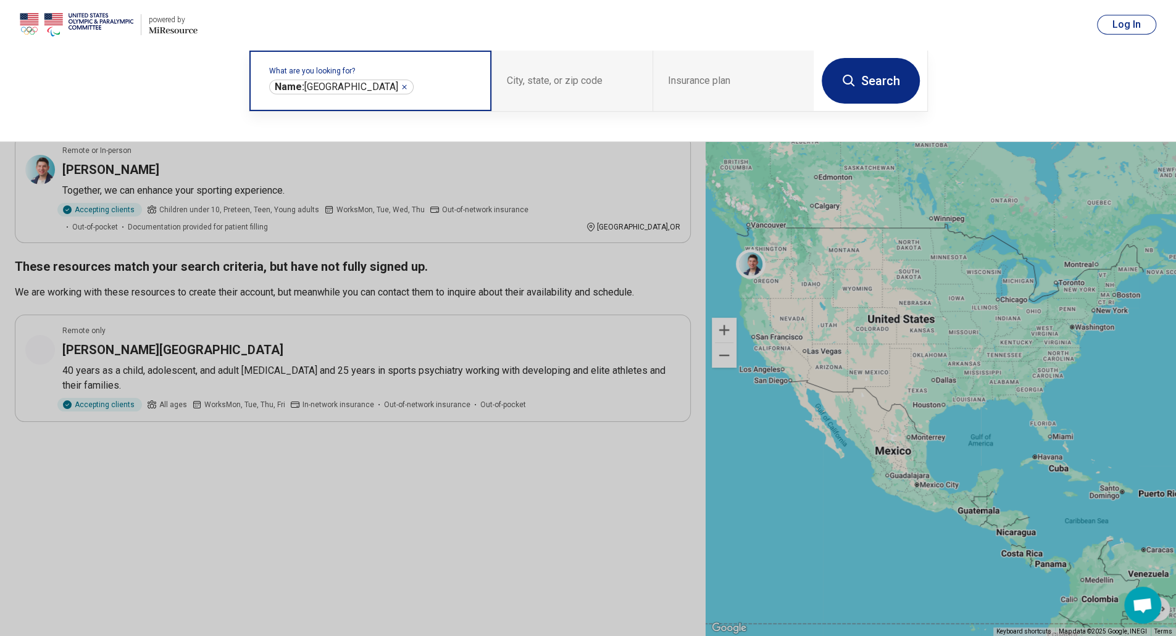
click at [348, 82] on div "Name: norville ********" at bounding box center [341, 87] width 144 height 15
click at [401, 83] on icon "Remove" at bounding box center [404, 86] width 7 height 7
click at [340, 91] on input "text" at bounding box center [372, 87] width 207 height 15
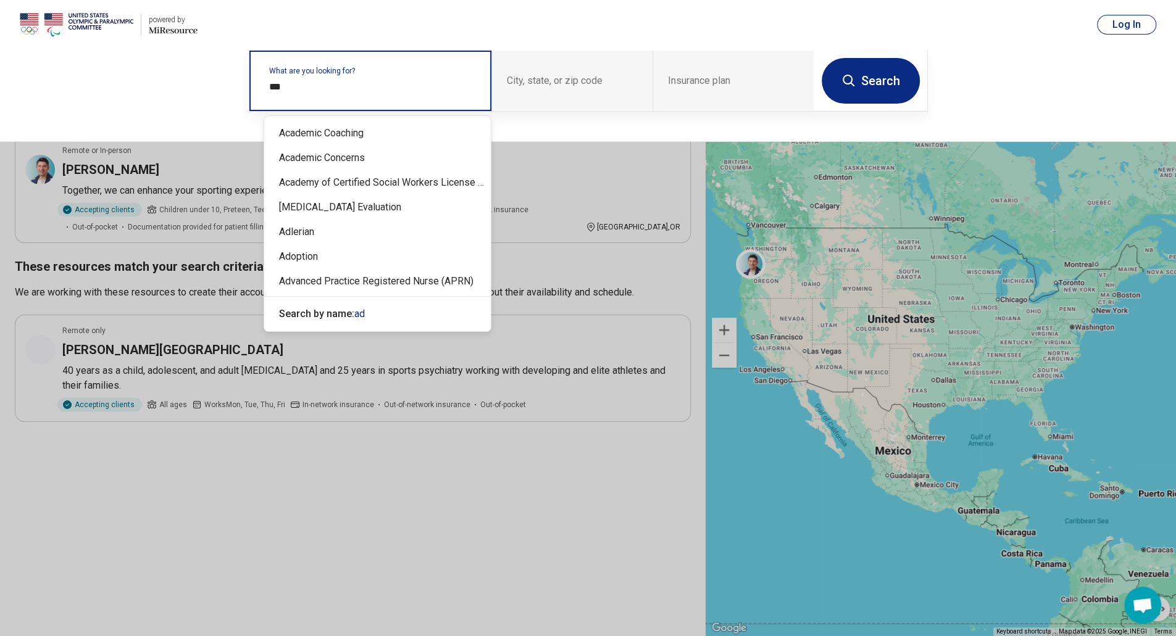
type input "****"
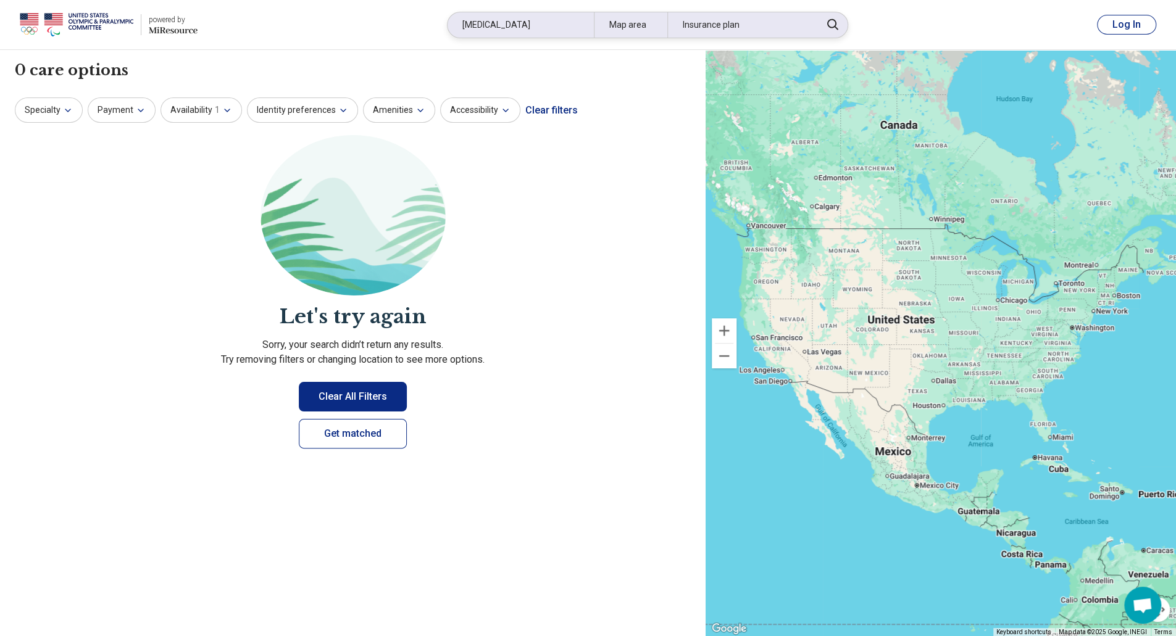
click at [505, 35] on div "adhd" at bounding box center [521, 24] width 146 height 25
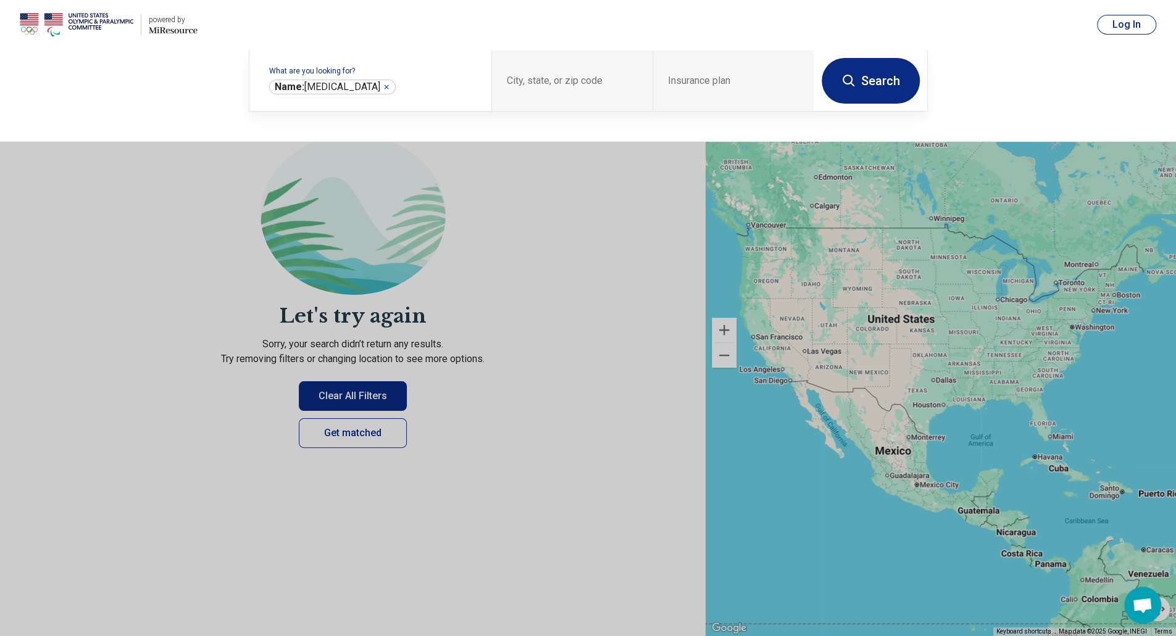
click at [502, 25] on header "powered by Miresource logo adhd Map area Insurance plan Log In" at bounding box center [588, 25] width 1176 height 50
click at [385, 88] on icon "Remove" at bounding box center [387, 87] width 4 height 4
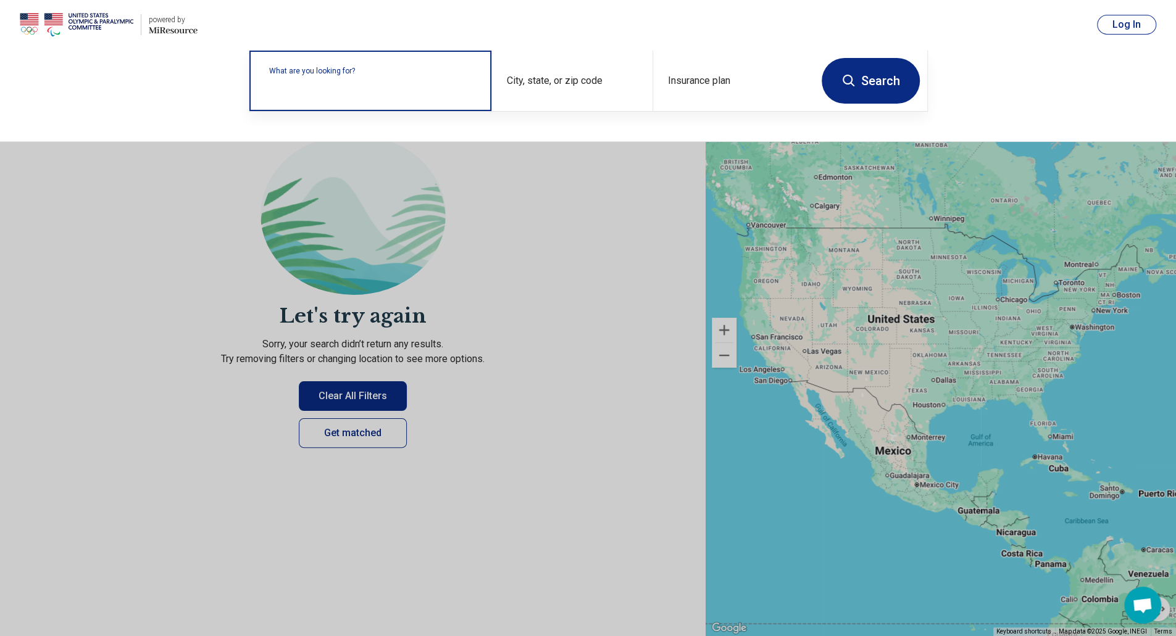
click at [360, 75] on label "What are you looking for?" at bounding box center [372, 70] width 207 height 7
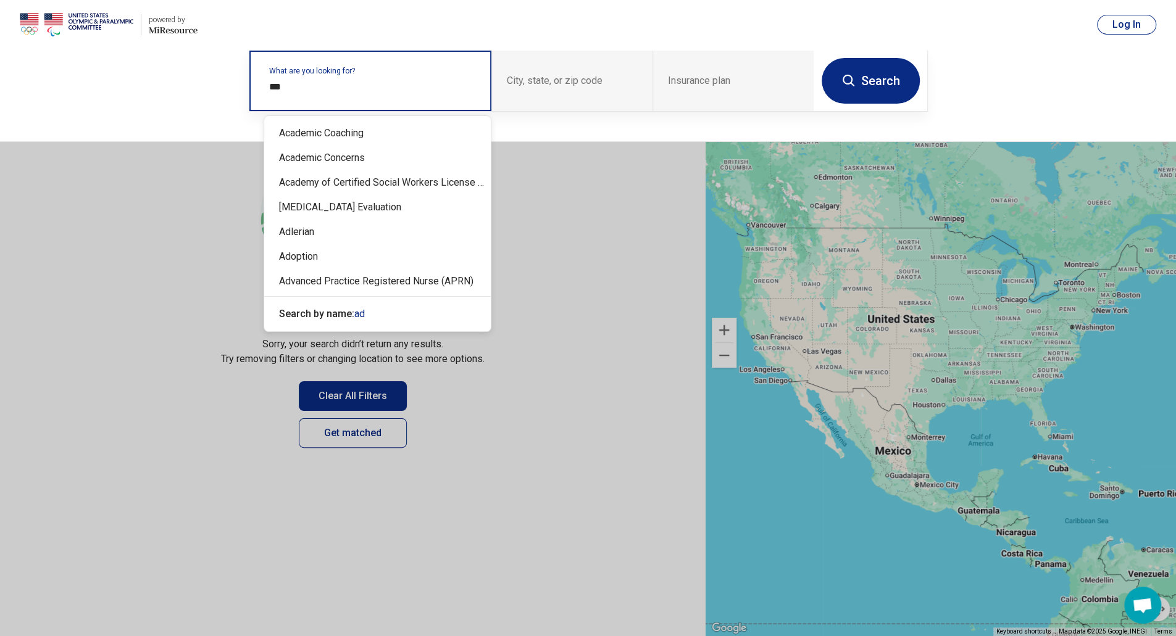
type input "****"
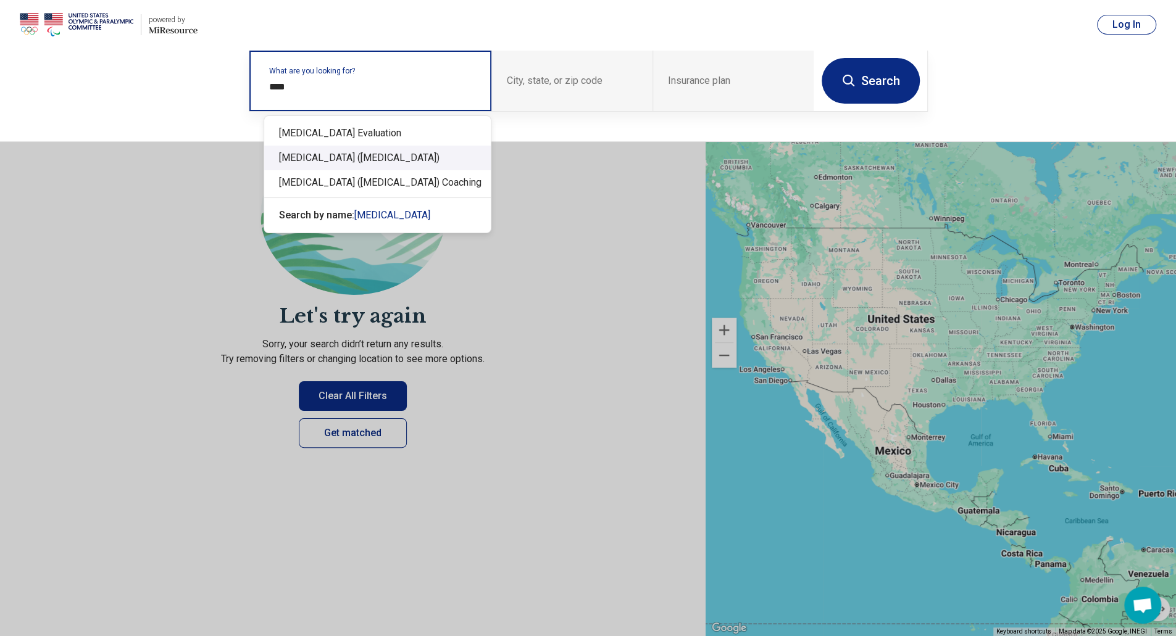
click at [346, 163] on div "[MEDICAL_DATA] ([MEDICAL_DATA])" at bounding box center [377, 158] width 227 height 25
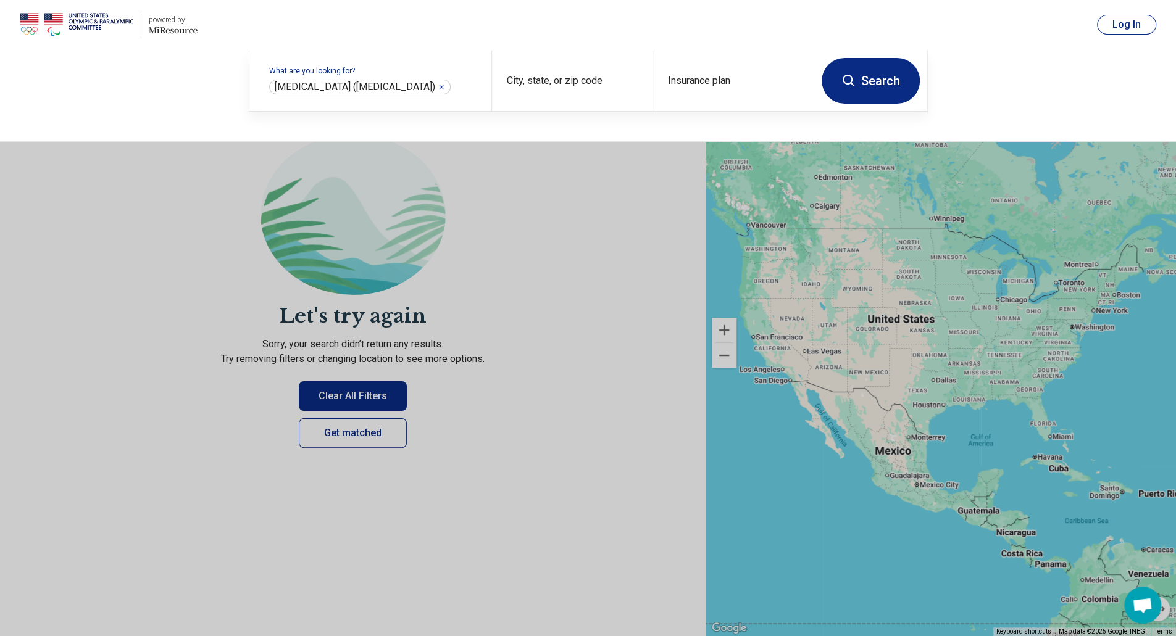
click at [869, 91] on button "Search" at bounding box center [871, 81] width 98 height 46
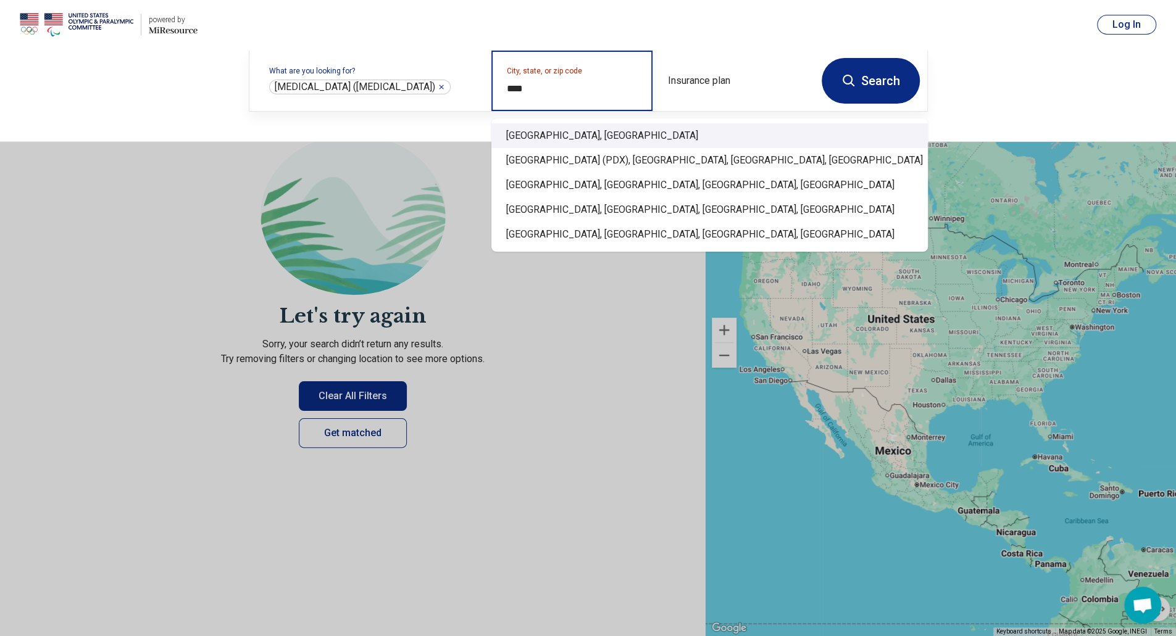
click at [543, 144] on div "Portland, OR" at bounding box center [709, 135] width 436 height 25
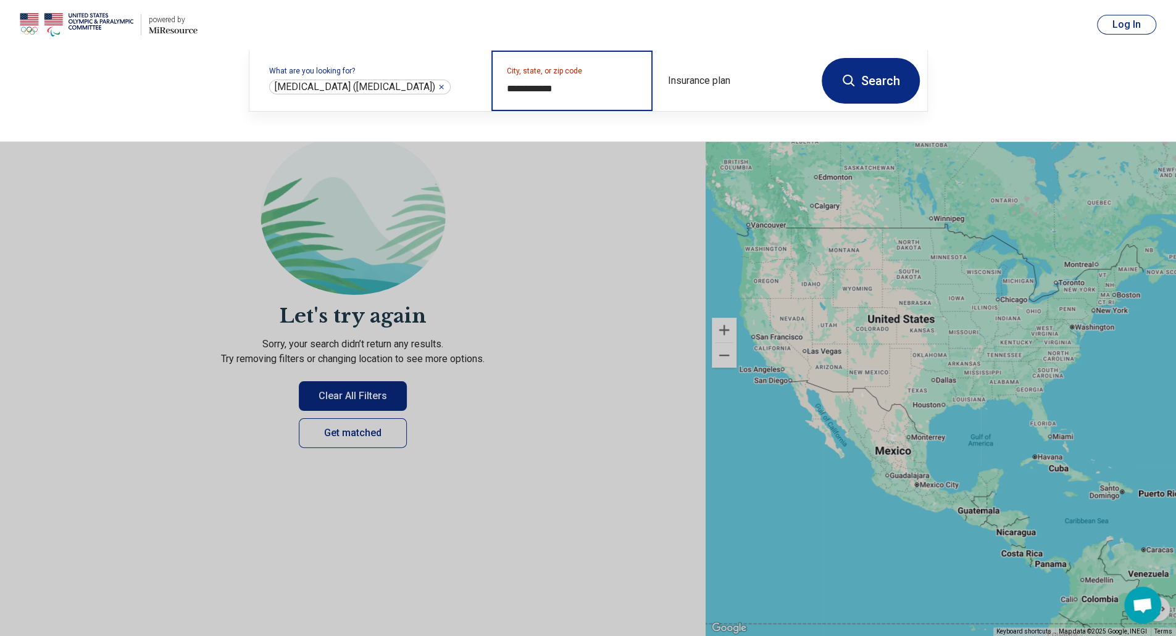
type input "**********"
click at [889, 86] on button "Search" at bounding box center [871, 81] width 98 height 46
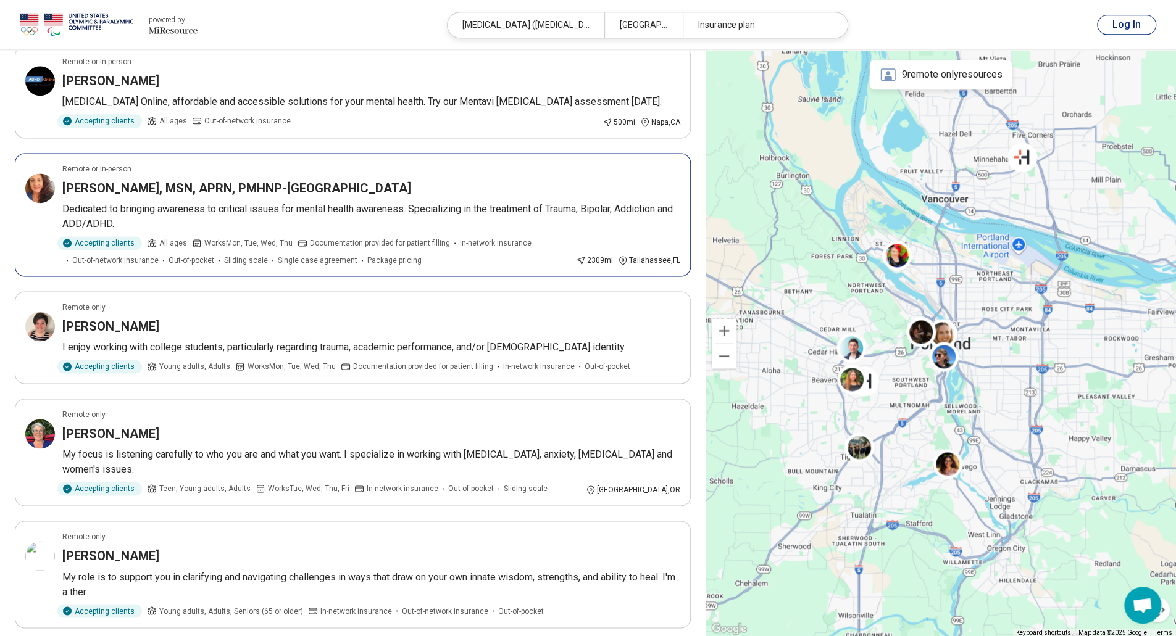
scroll to position [1235, 0]
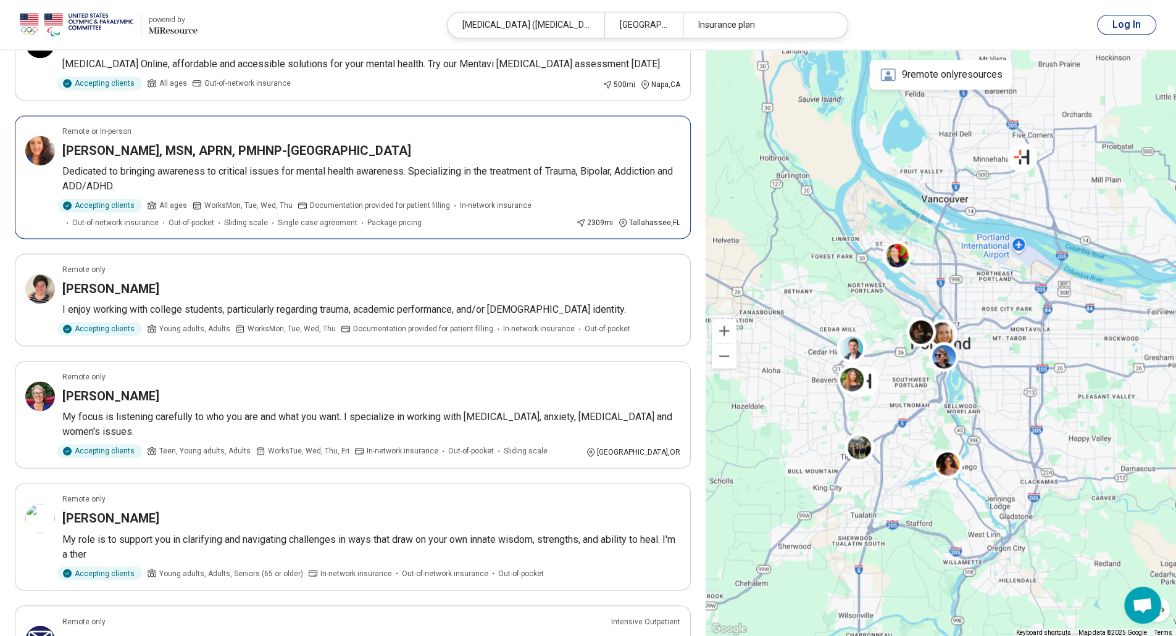
click at [252, 142] on h3 "Julianne Fountain, MSN, APRN, PMHNP-BC" at bounding box center [236, 150] width 349 height 17
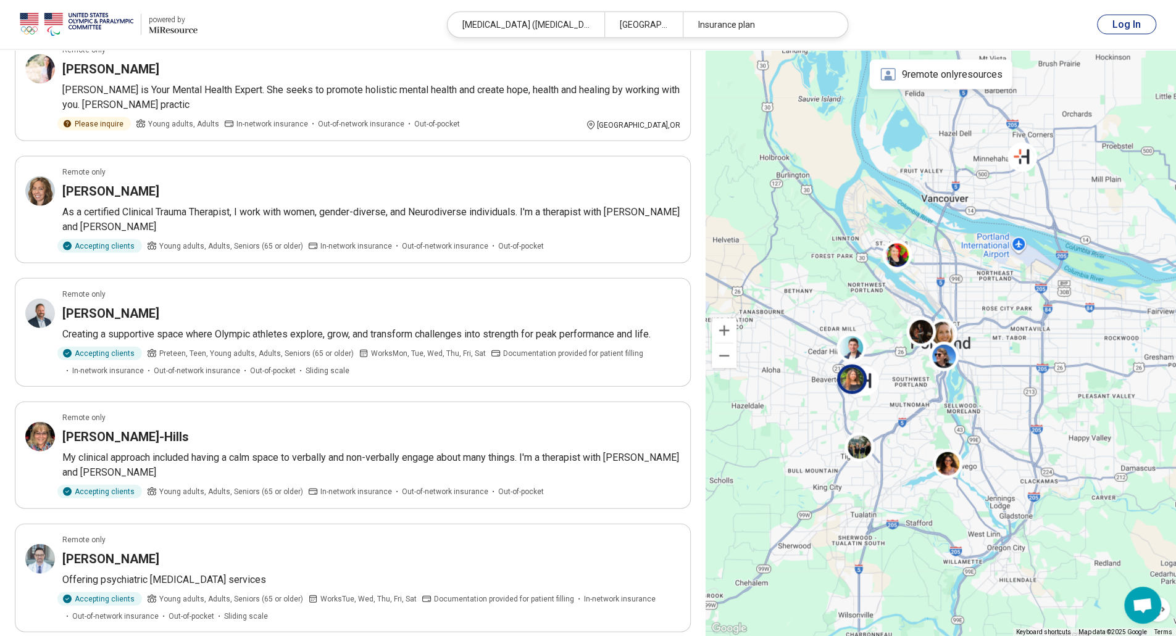
scroll to position [2182, 0]
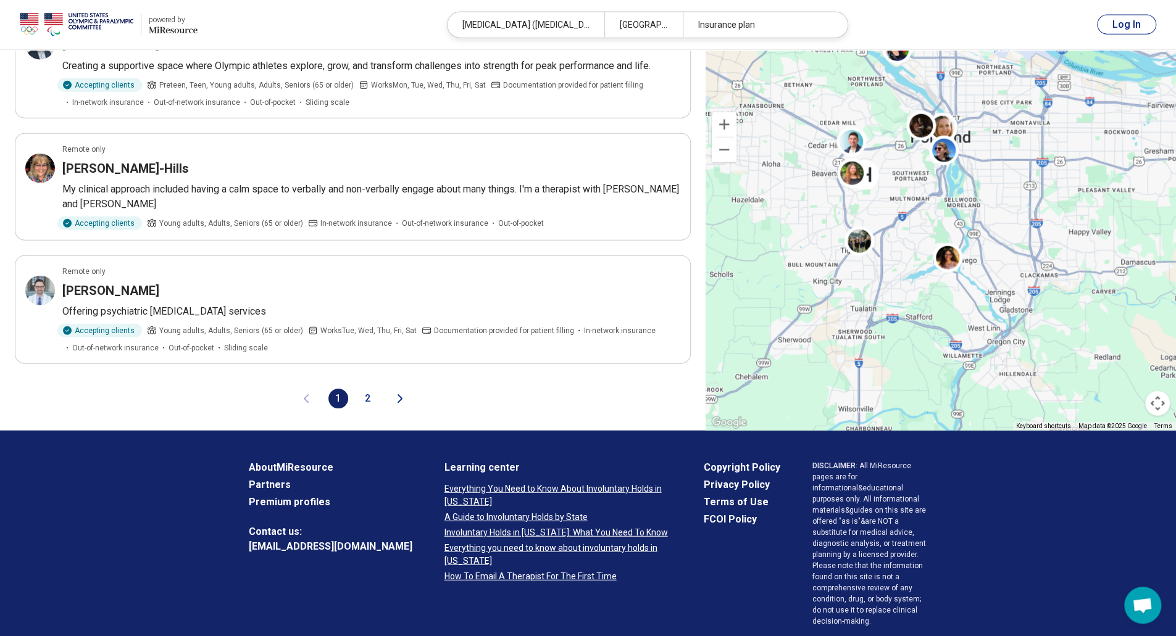
click at [365, 389] on button "2" at bounding box center [368, 399] width 20 height 20
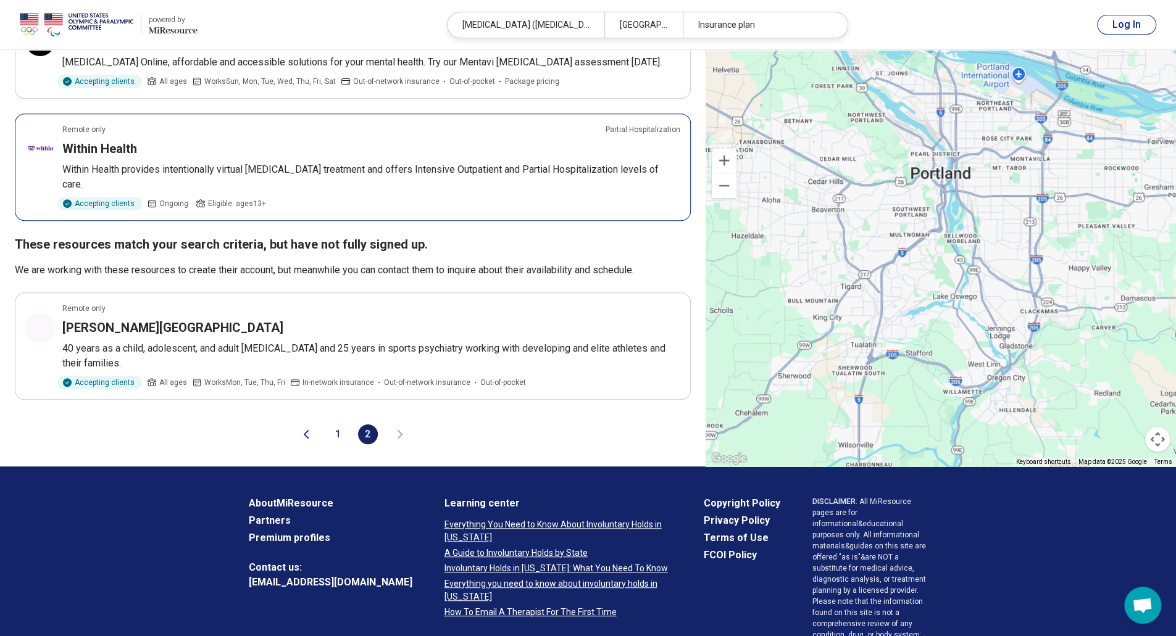
scroll to position [370, 0]
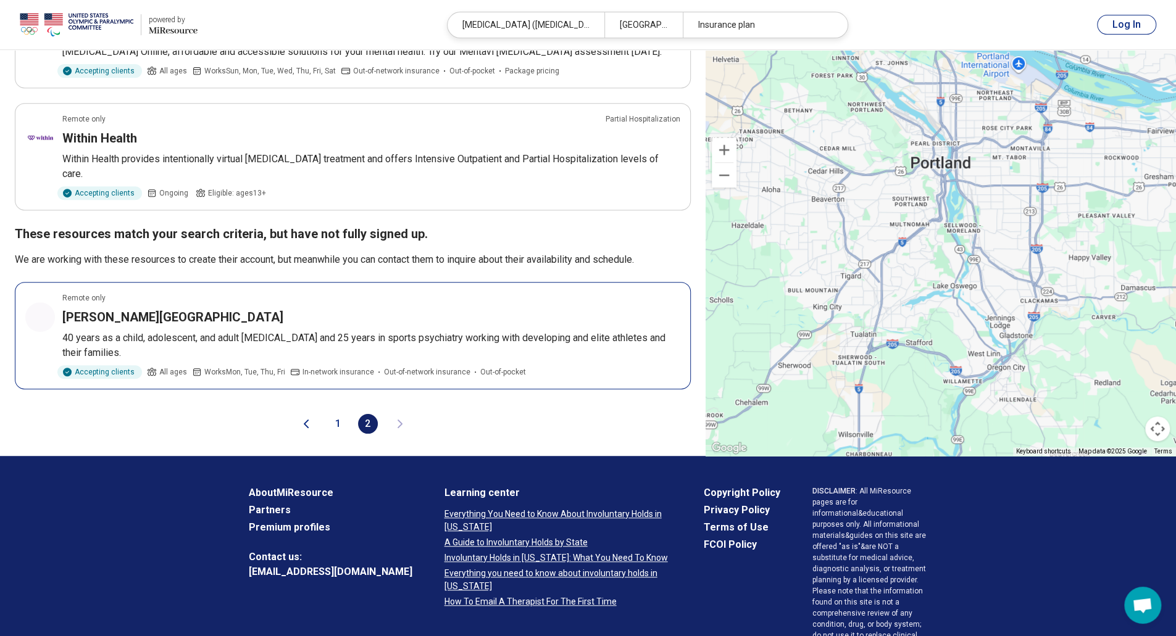
click at [319, 331] on p "40 years as a child, adolescent, and adult [MEDICAL_DATA] and 25 years in sport…" at bounding box center [371, 346] width 618 height 30
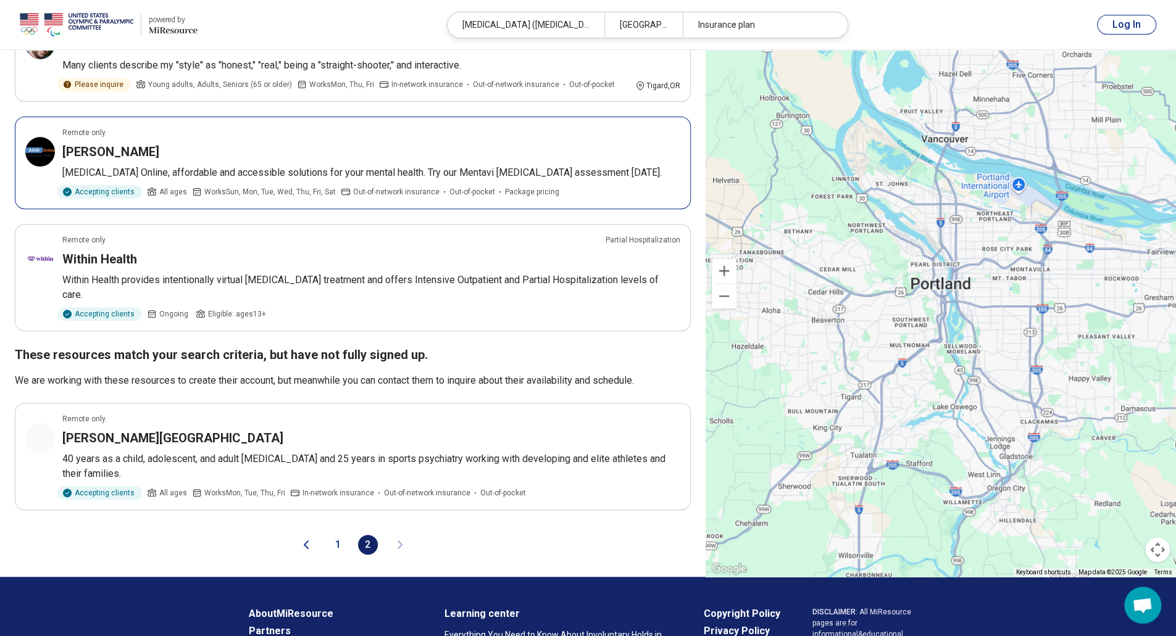
scroll to position [247, 0]
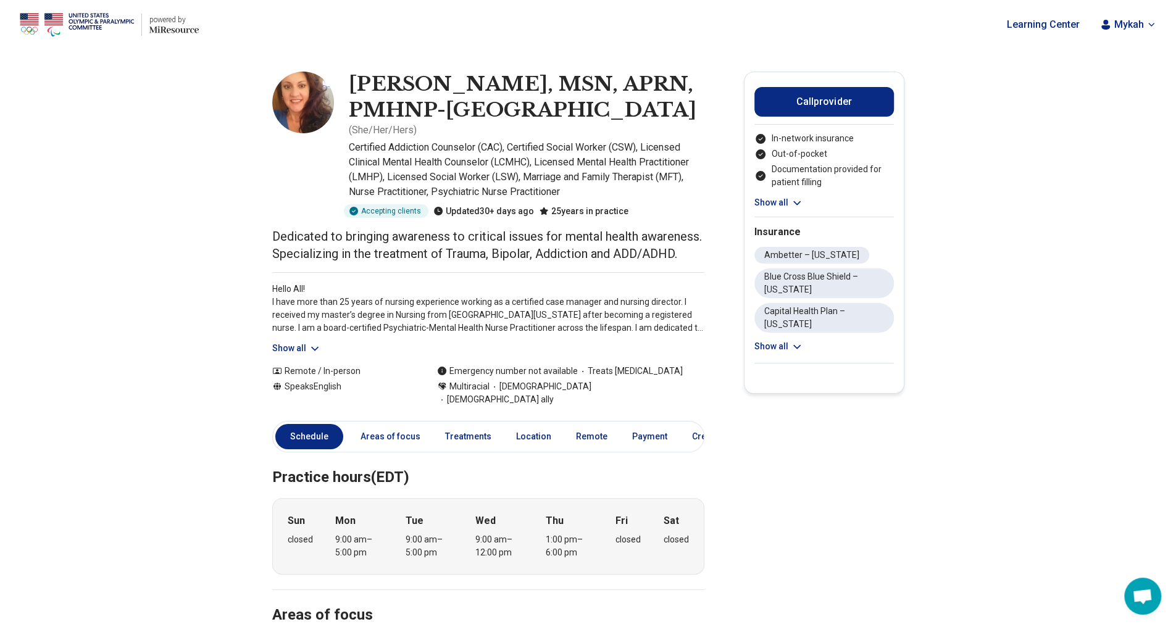
click at [781, 340] on button "Show all" at bounding box center [778, 346] width 49 height 13
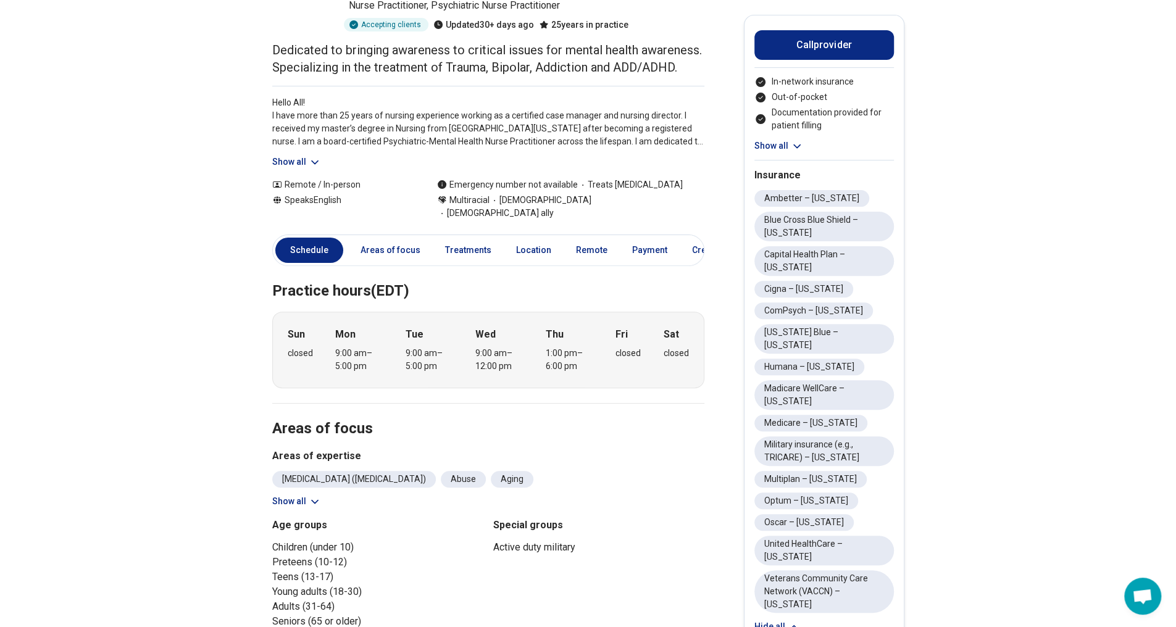
scroll to position [185, 0]
click at [319, 170] on icon at bounding box center [315, 163] width 12 height 12
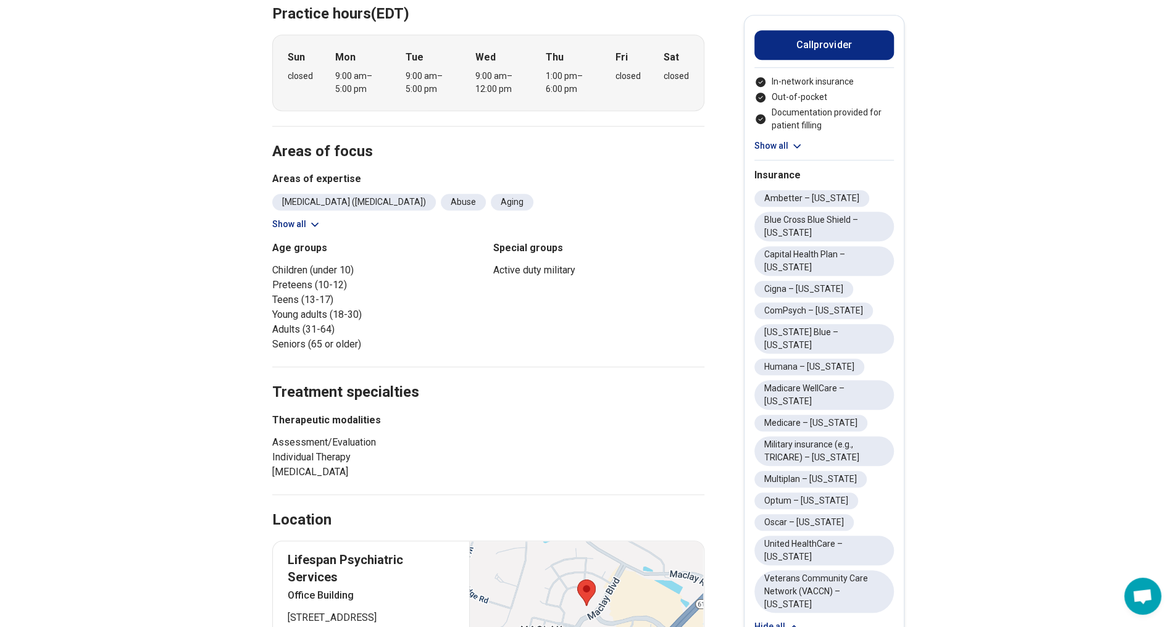
scroll to position [0, 0]
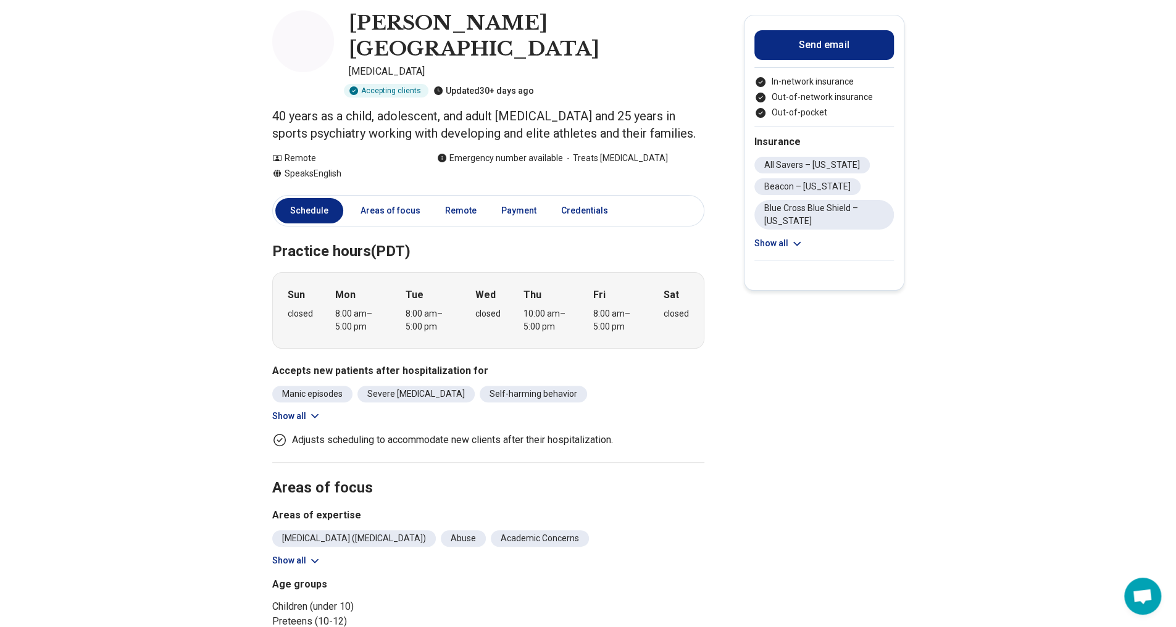
scroll to position [62, 0]
click at [315, 409] on icon at bounding box center [315, 415] width 12 height 12
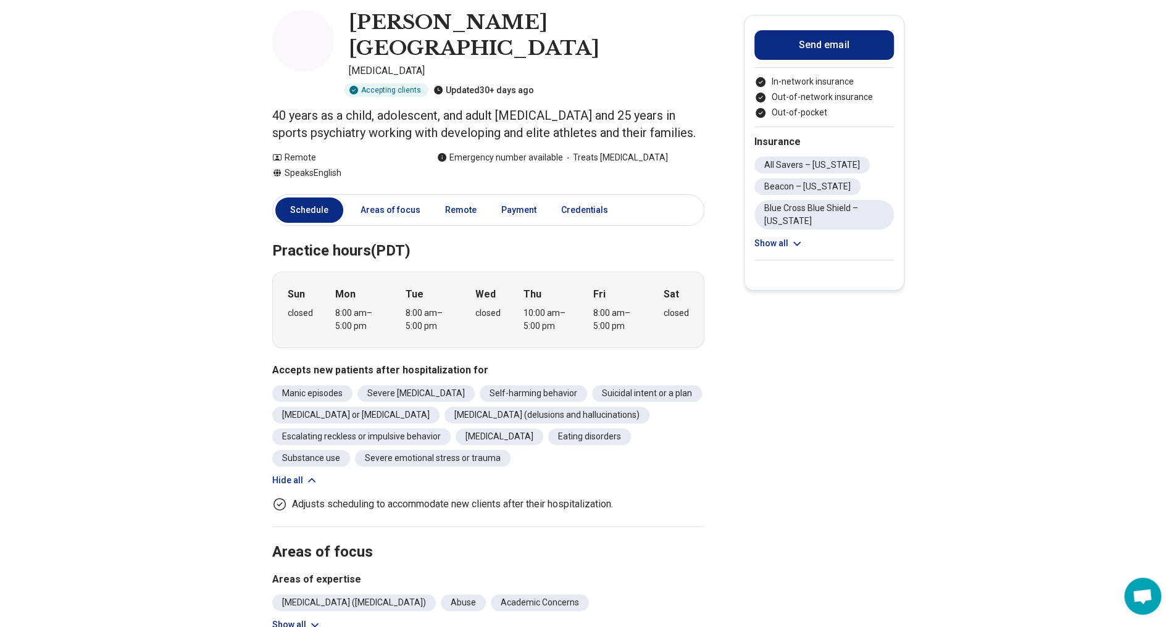
click at [202, 409] on main "[PERSON_NAME] [MEDICAL_DATA] Accepting clients Updated 30+ days ago 40 years as…" at bounding box center [588, 612] width 1176 height 1249
click at [312, 474] on icon at bounding box center [312, 480] width 12 height 12
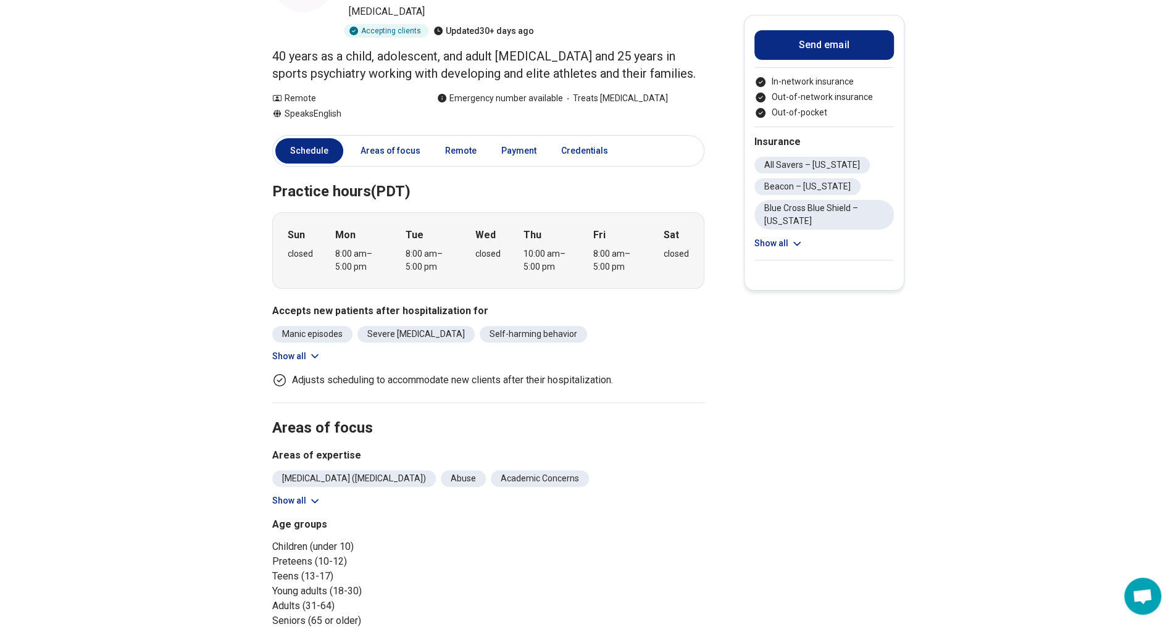
scroll to position [123, 0]
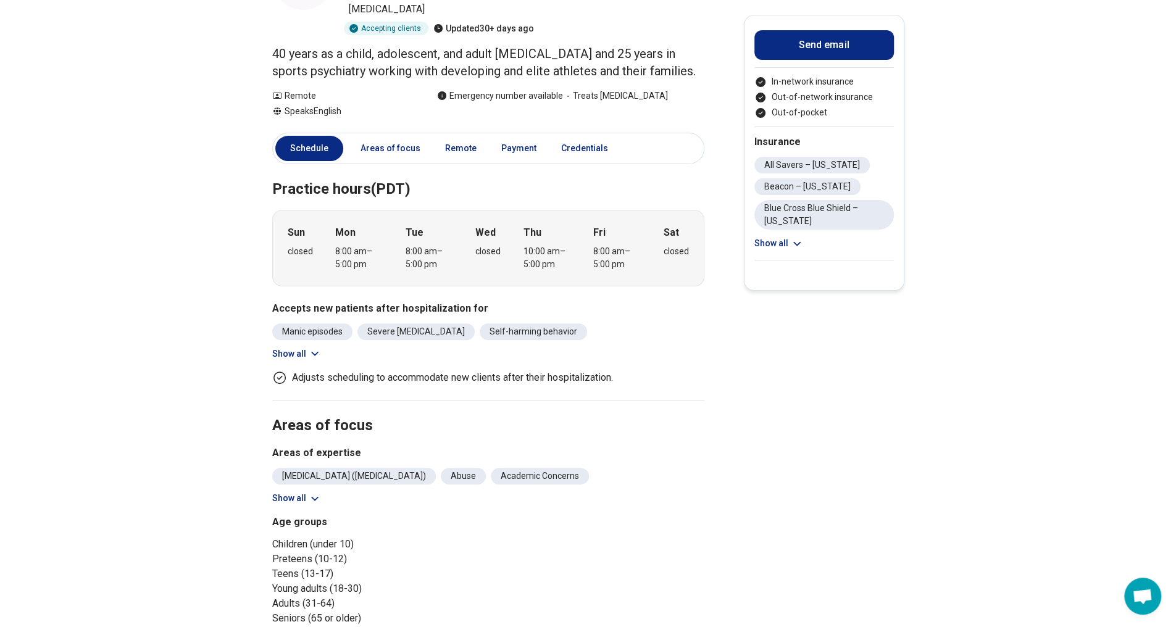
click at [309, 492] on button "Show all" at bounding box center [296, 498] width 49 height 13
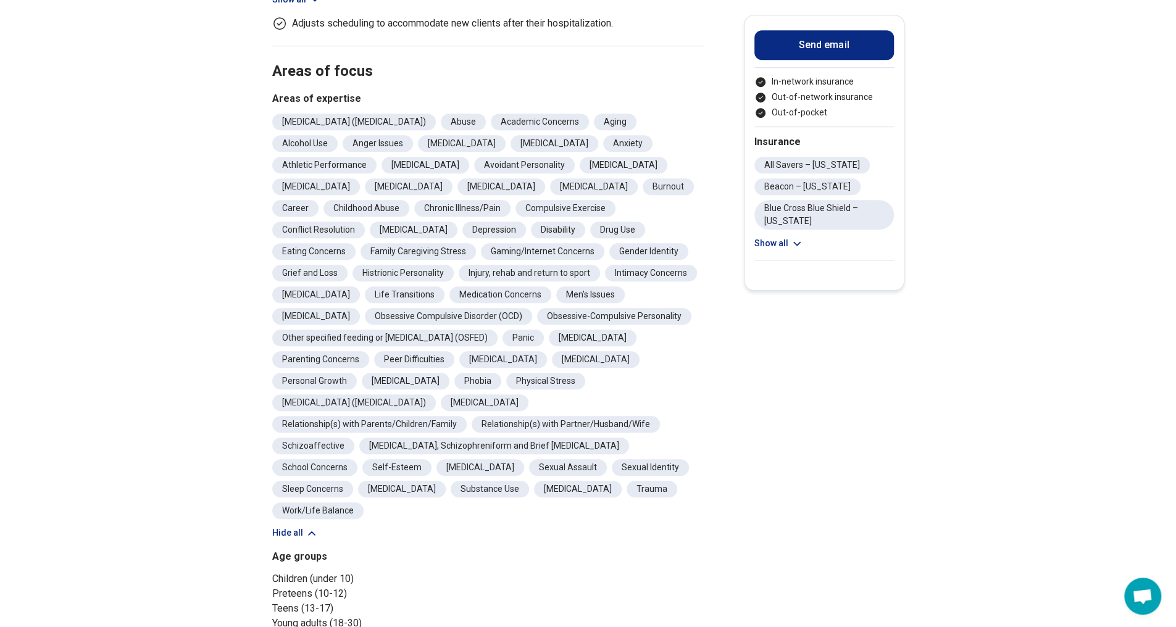
scroll to position [556, 0]
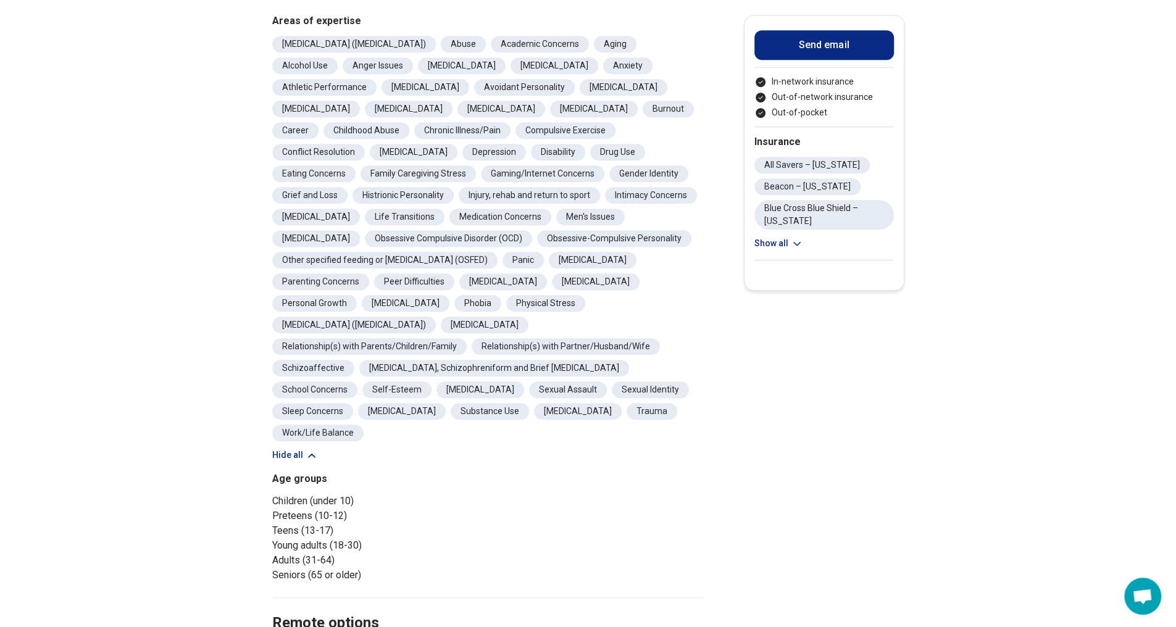
click at [287, 449] on button "Hide all" at bounding box center [295, 455] width 46 height 13
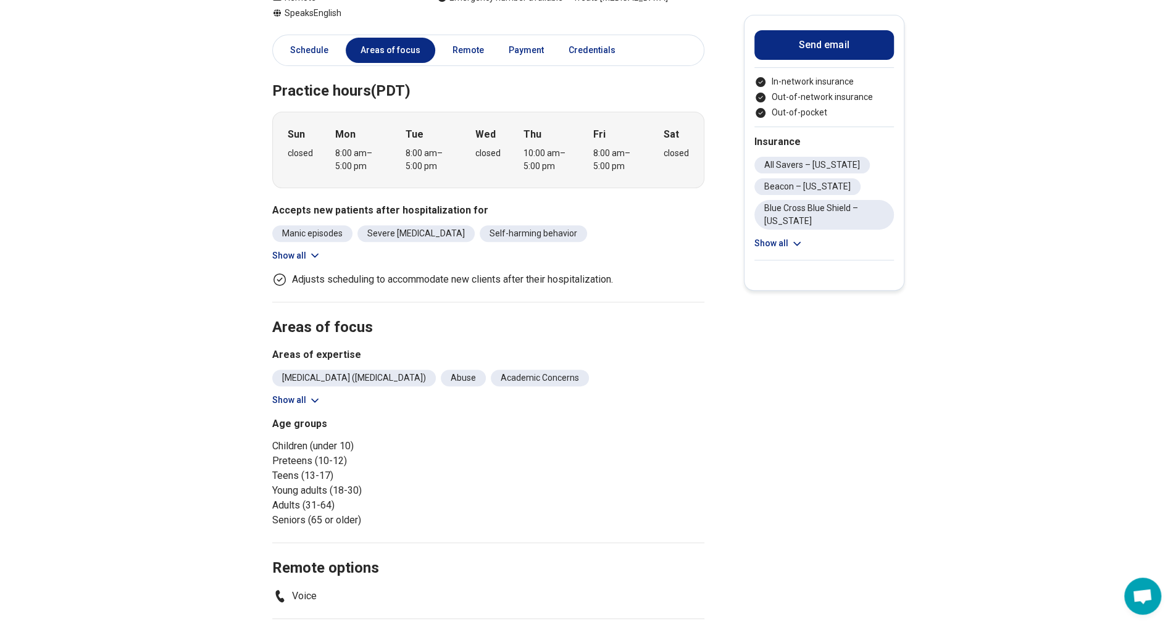
scroll to position [0, 0]
